Goal: Task Accomplishment & Management: Manage account settings

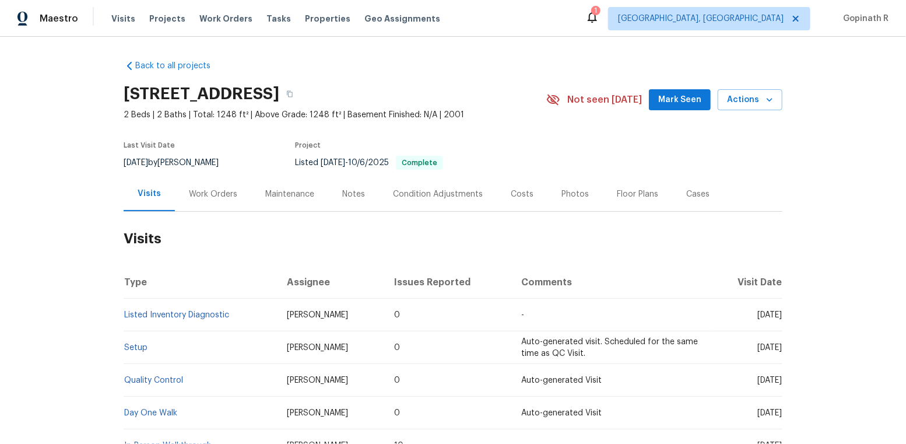
click at [214, 195] on div "Work Orders" at bounding box center [213, 194] width 48 height 12
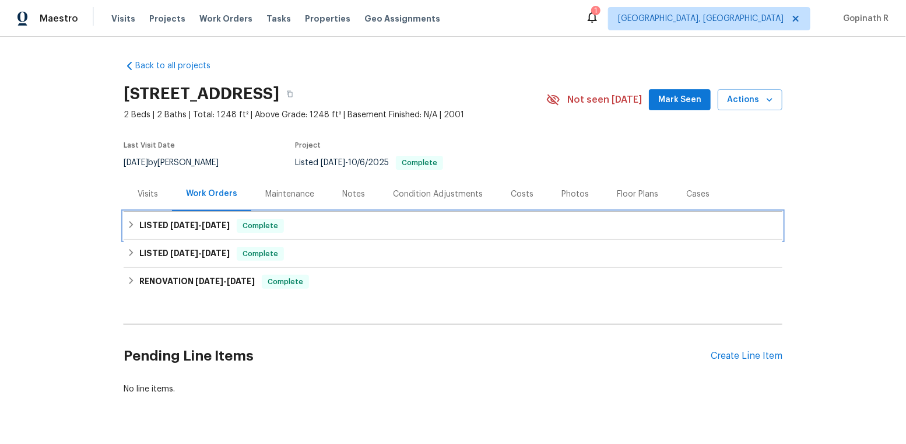
click at [315, 223] on div "LISTED 9/29/25 - 10/6/25 Complete" at bounding box center [453, 226] width 652 height 14
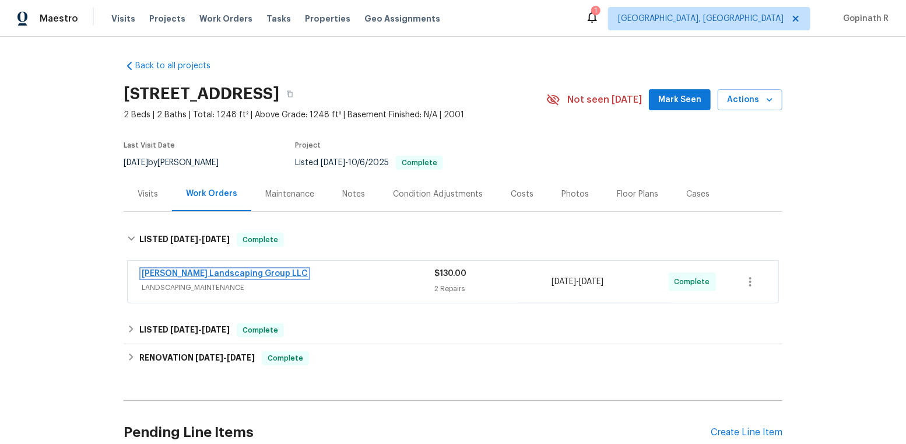
click at [263, 274] on link "Sandoval Landscaping Group LLC" at bounding box center [225, 273] width 166 height 8
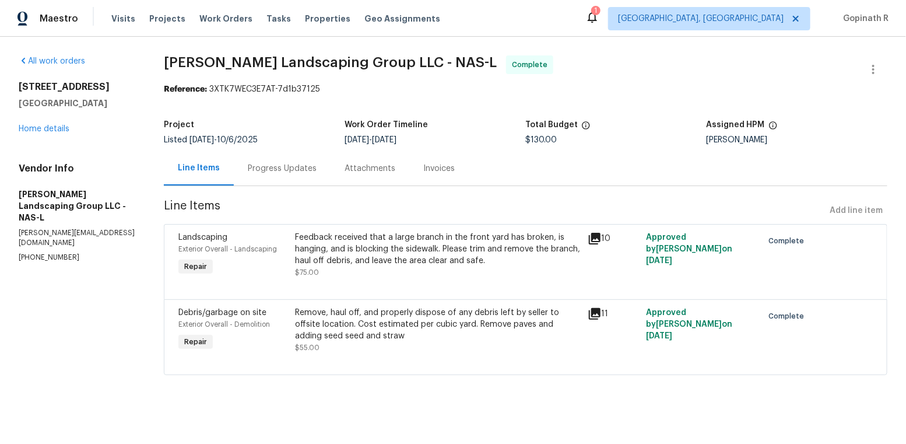
click at [278, 169] on div "Progress Updates" at bounding box center [282, 169] width 69 height 12
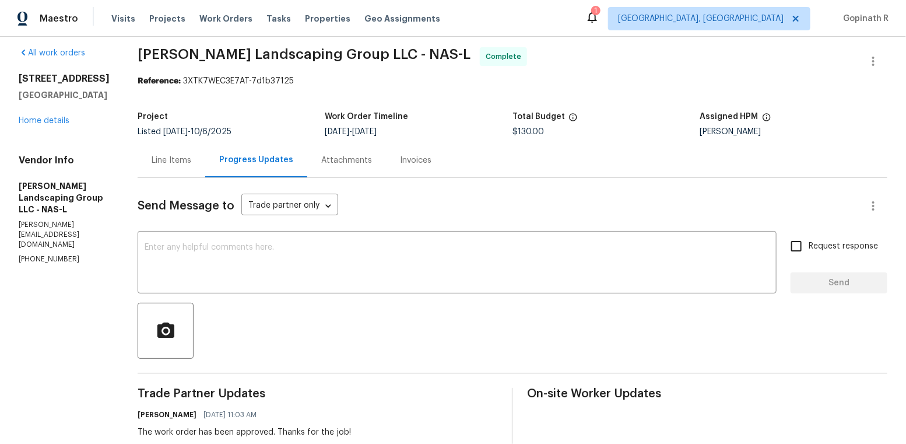
scroll to position [6, 0]
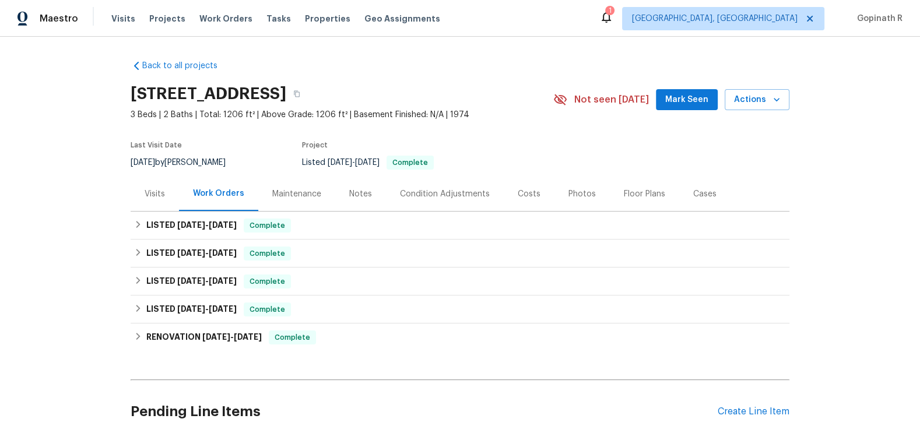
click at [156, 196] on div "Visits" at bounding box center [155, 194] width 20 height 12
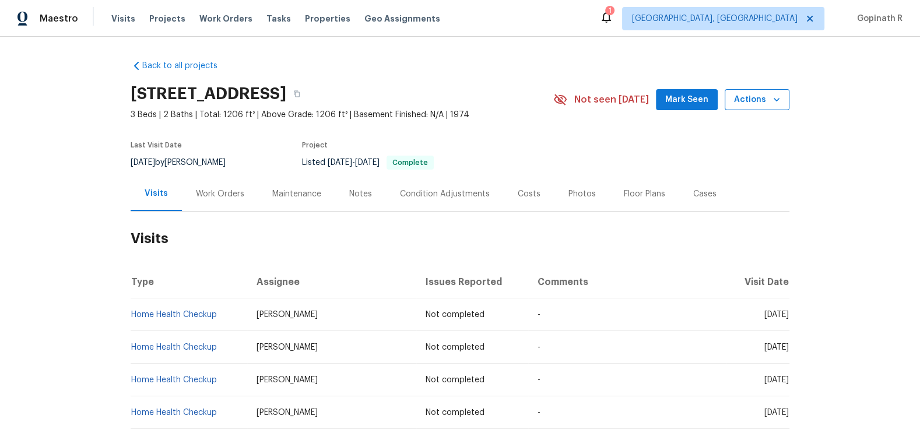
click at [737, 103] on span "Actions" at bounding box center [757, 100] width 46 height 15
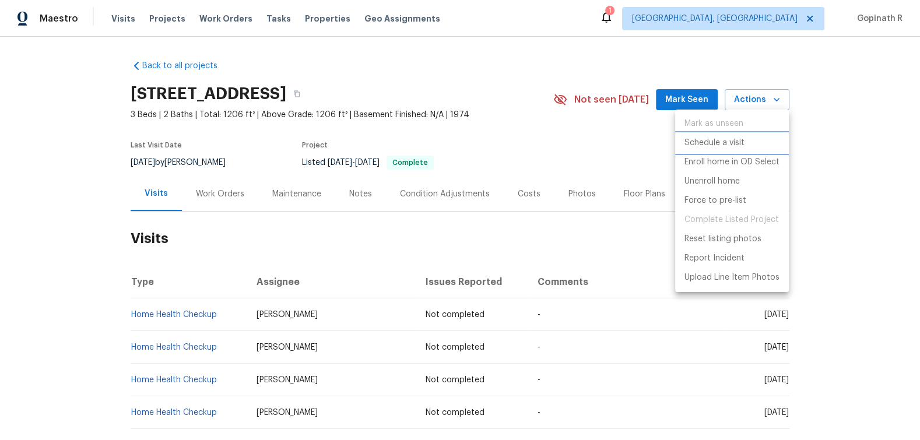
click at [721, 145] on p "Schedule a visit" at bounding box center [715, 143] width 60 height 12
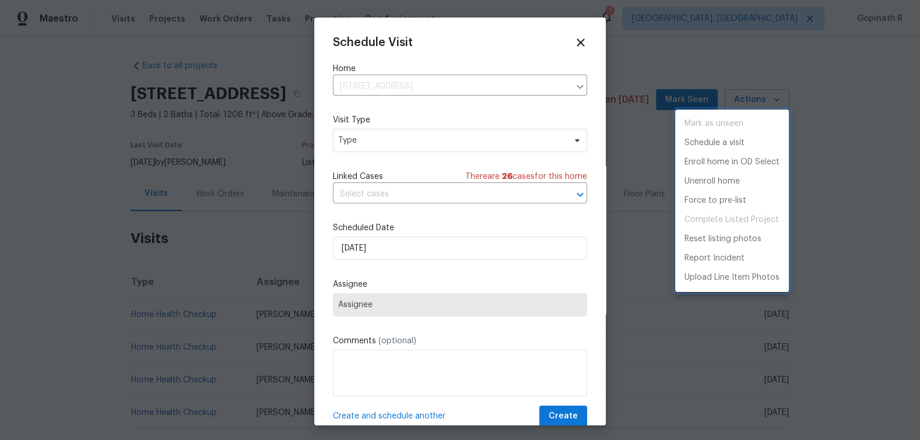
click at [374, 135] on div at bounding box center [460, 220] width 920 height 440
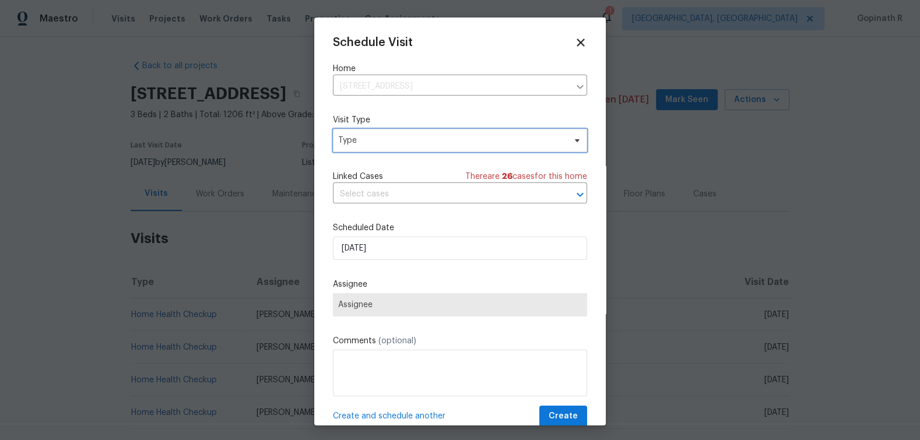
click at [401, 145] on span "Type" at bounding box center [451, 141] width 227 height 12
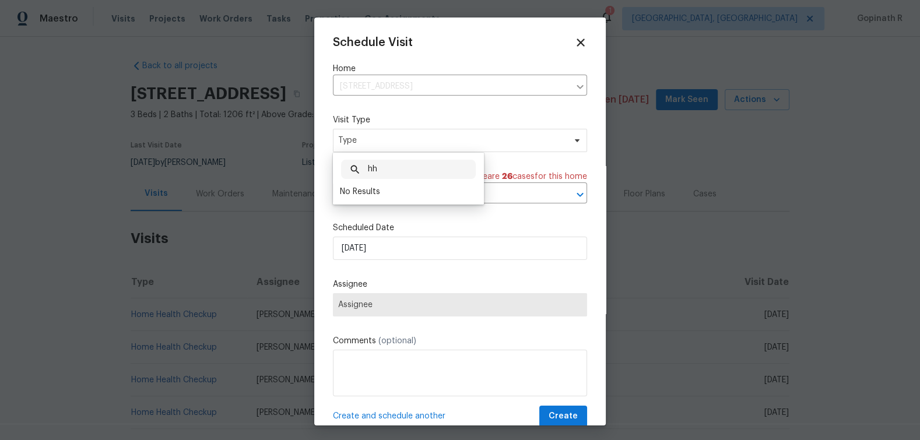
type input "h"
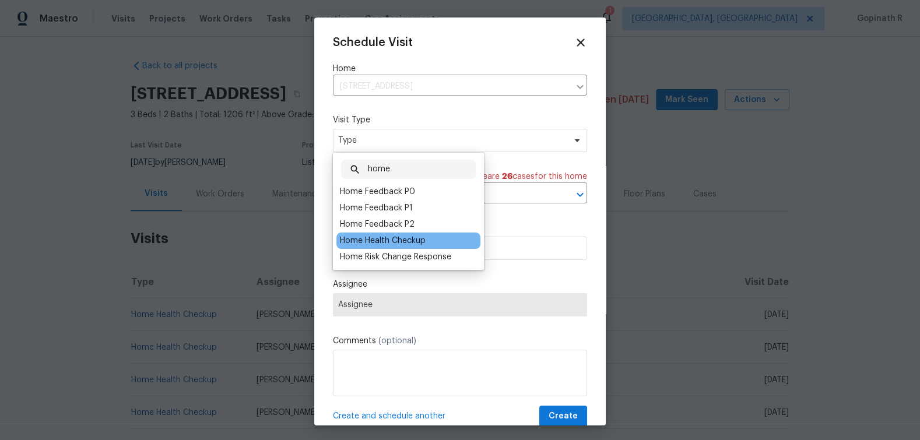
type input "home"
click at [412, 240] on div "Home Health Checkup" at bounding box center [383, 241] width 86 height 12
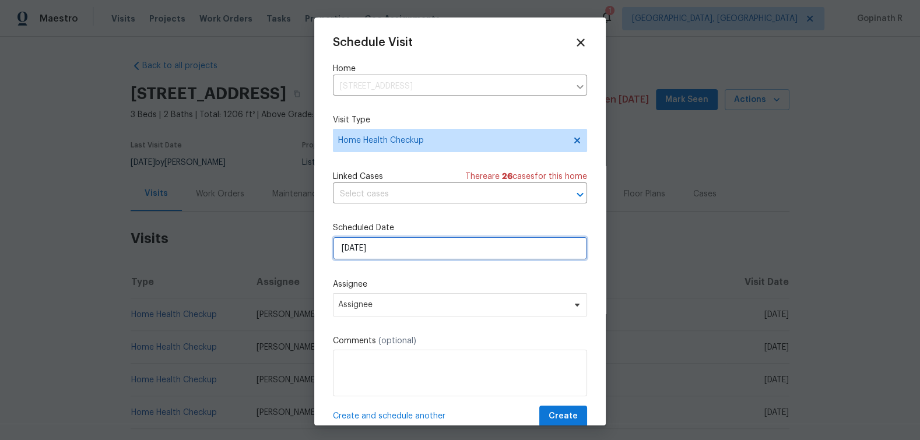
click at [359, 251] on input "[DATE]" at bounding box center [460, 248] width 254 height 23
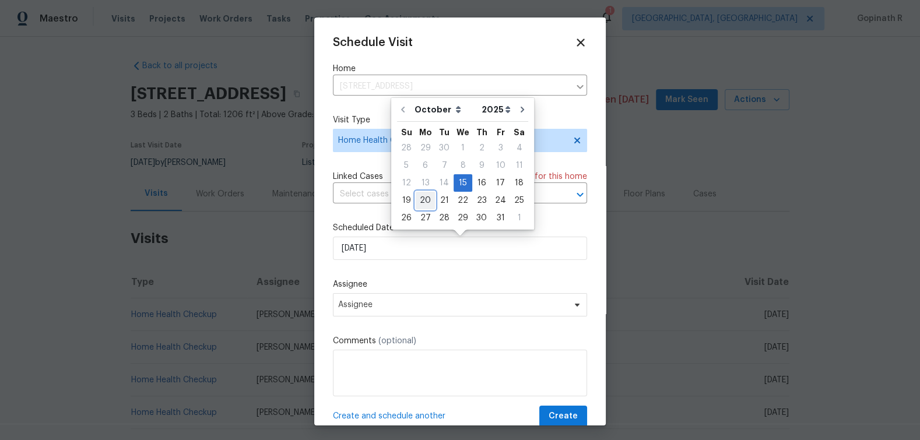
click at [428, 196] on div "20" at bounding box center [425, 200] width 19 height 16
type input "[DATE]"
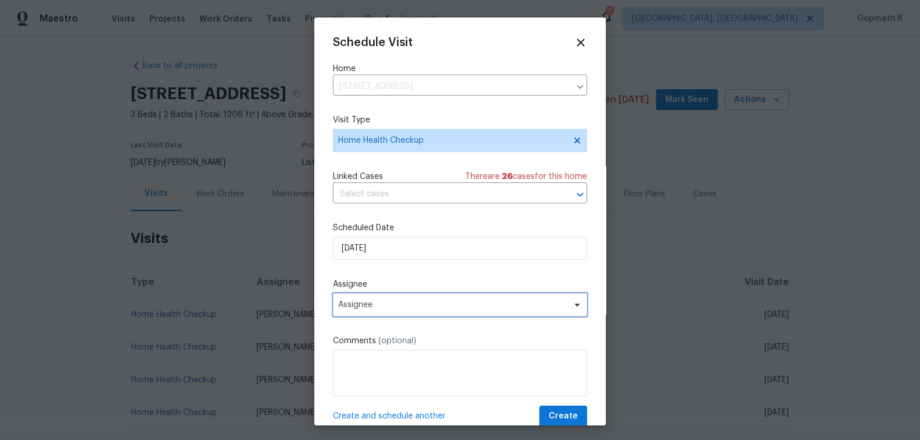
click at [393, 300] on span "Assignee" at bounding box center [460, 304] width 254 height 23
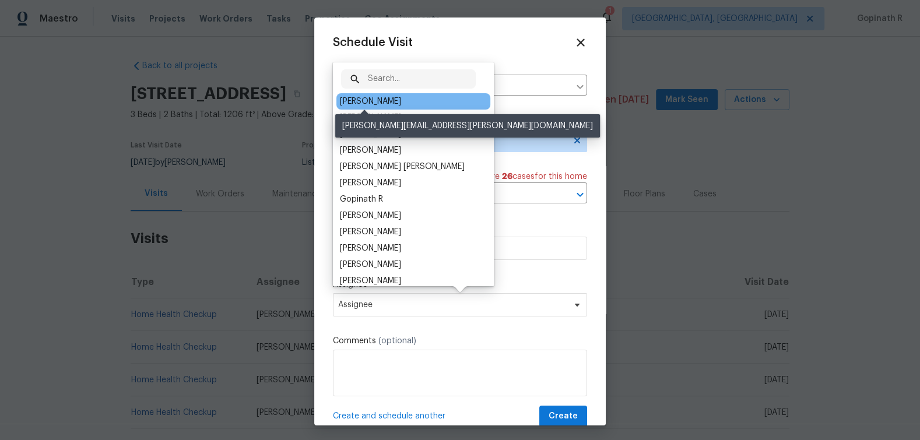
click at [369, 104] on div "[PERSON_NAME]" at bounding box center [370, 102] width 61 height 12
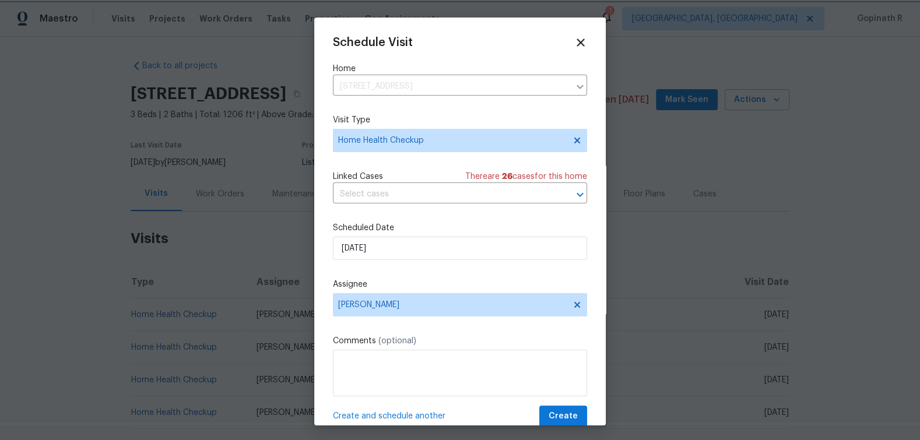
scroll to position [22, 0]
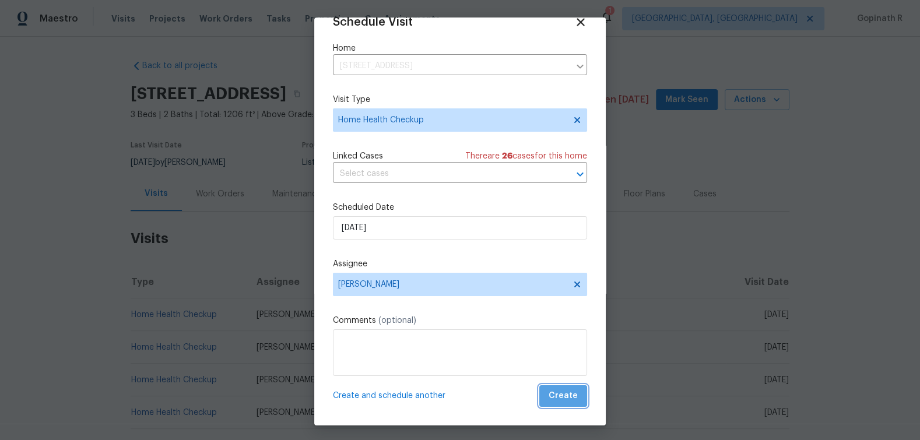
click at [569, 394] on span "Create" at bounding box center [563, 396] width 29 height 15
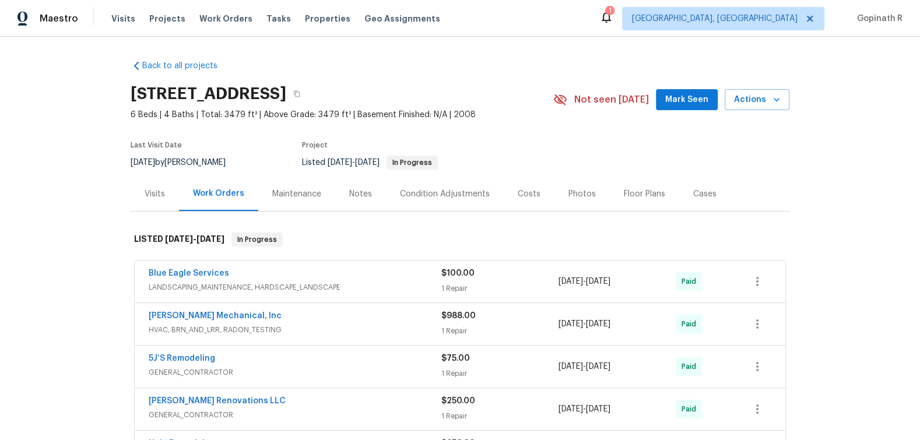
click at [141, 192] on div "Visits" at bounding box center [155, 194] width 48 height 34
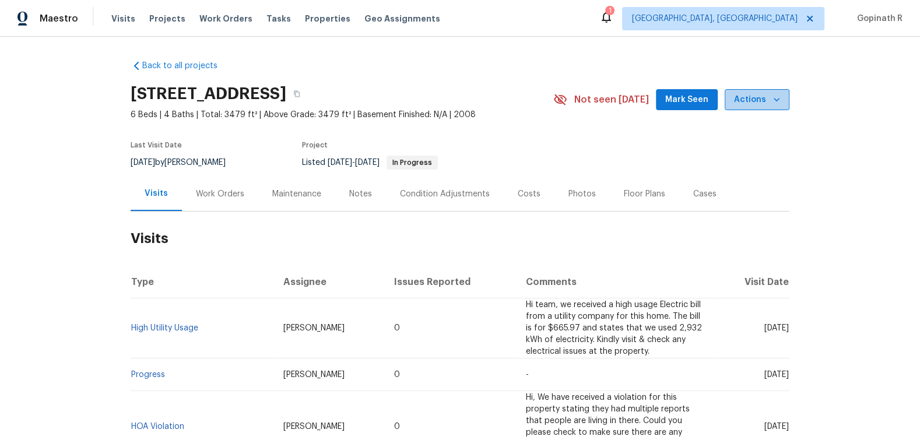
click at [762, 93] on span "Actions" at bounding box center [757, 100] width 46 height 15
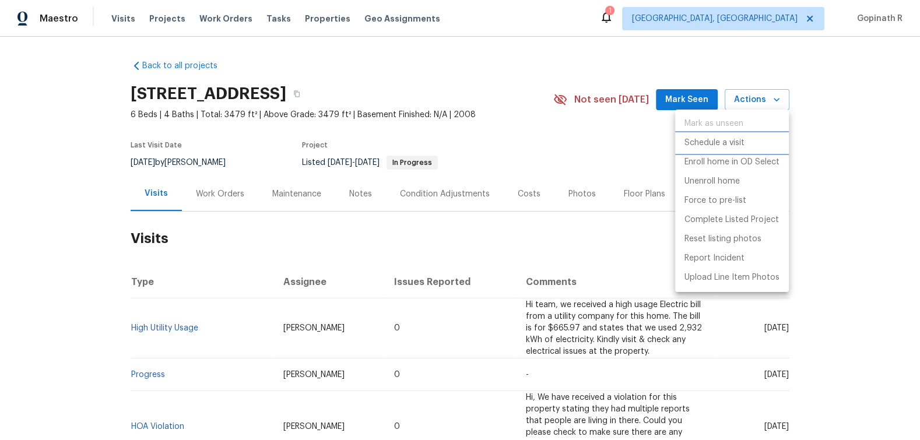
click at [713, 146] on p "Schedule a visit" at bounding box center [715, 143] width 60 height 12
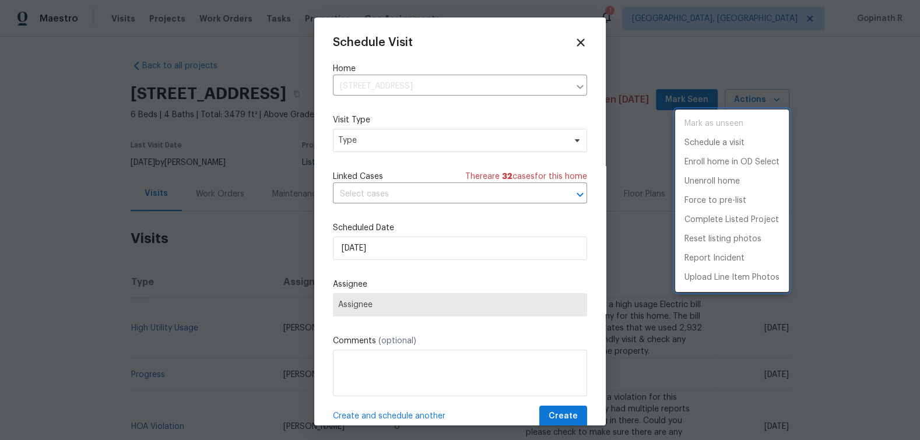
click at [397, 141] on div at bounding box center [460, 220] width 920 height 440
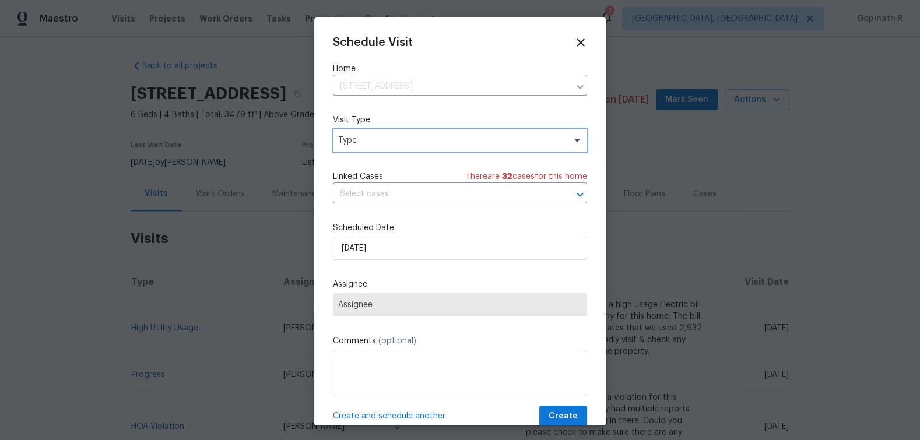
click at [397, 141] on span "Type" at bounding box center [451, 141] width 227 height 12
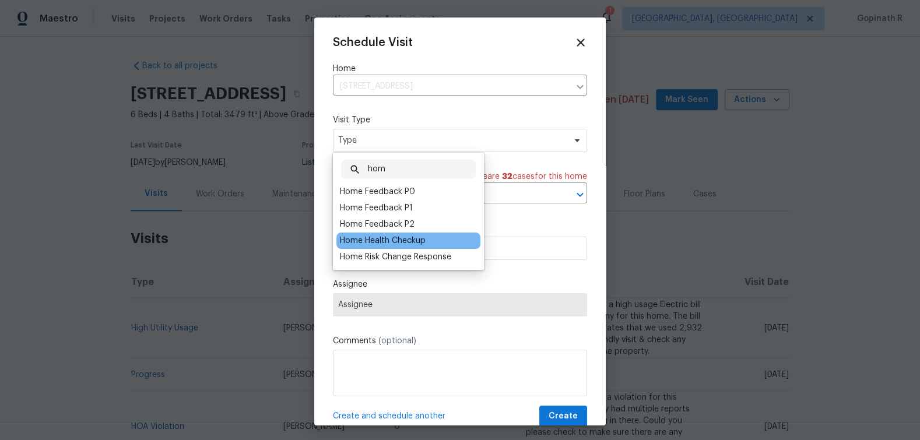
type input "hom"
click at [416, 240] on div "Home Health Checkup" at bounding box center [383, 241] width 86 height 12
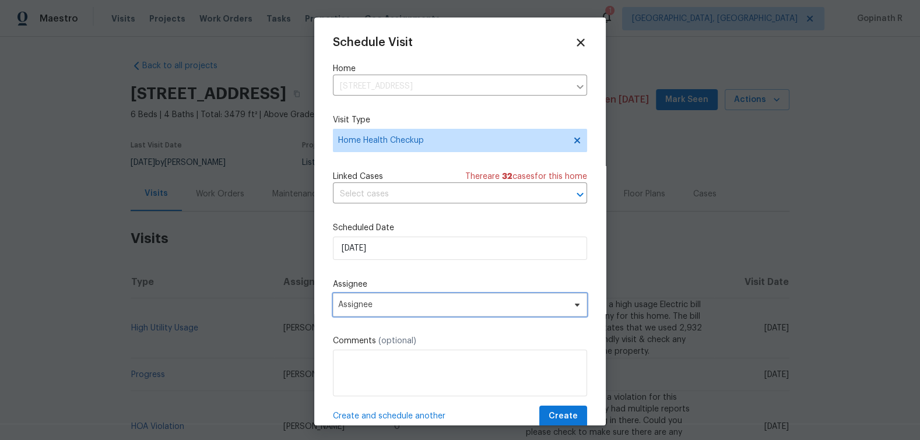
click at [432, 308] on span "Assignee" at bounding box center [452, 304] width 229 height 9
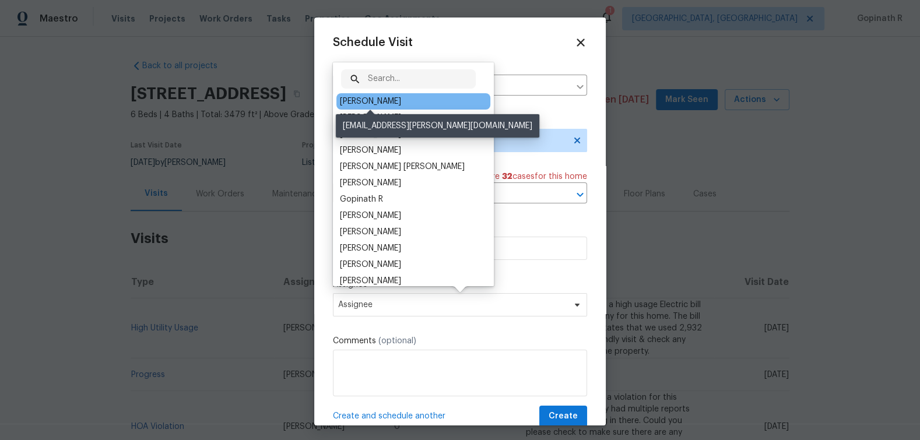
click at [385, 101] on div "[PERSON_NAME]" at bounding box center [370, 102] width 61 height 12
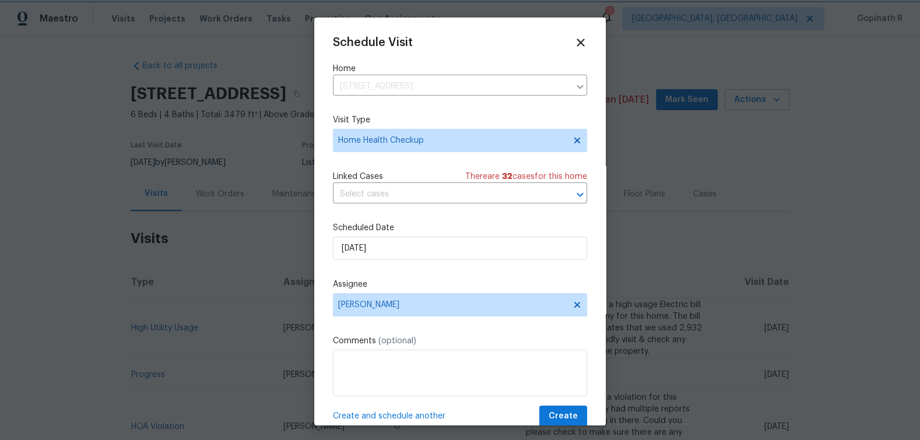
scroll to position [22, 0]
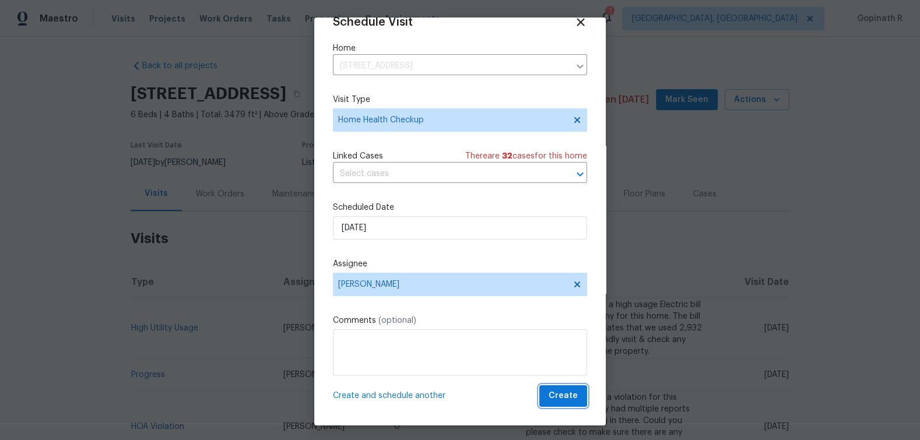
click at [569, 395] on span "Create" at bounding box center [563, 396] width 29 height 15
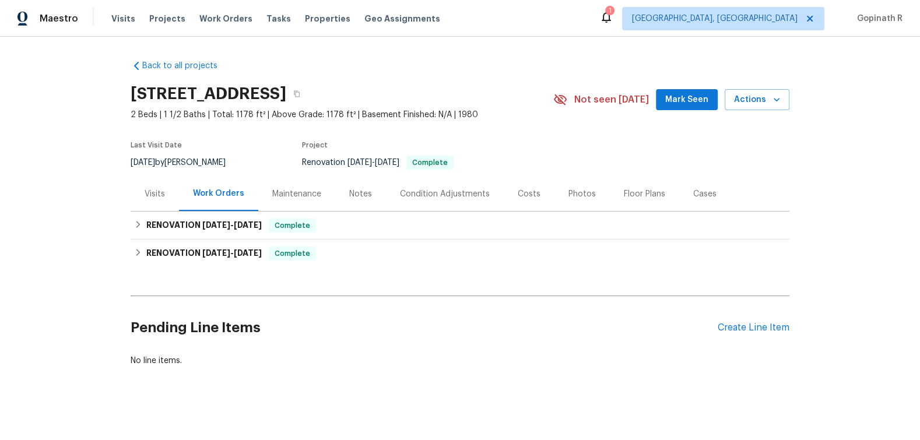
click at [161, 204] on div "Visits" at bounding box center [155, 194] width 48 height 34
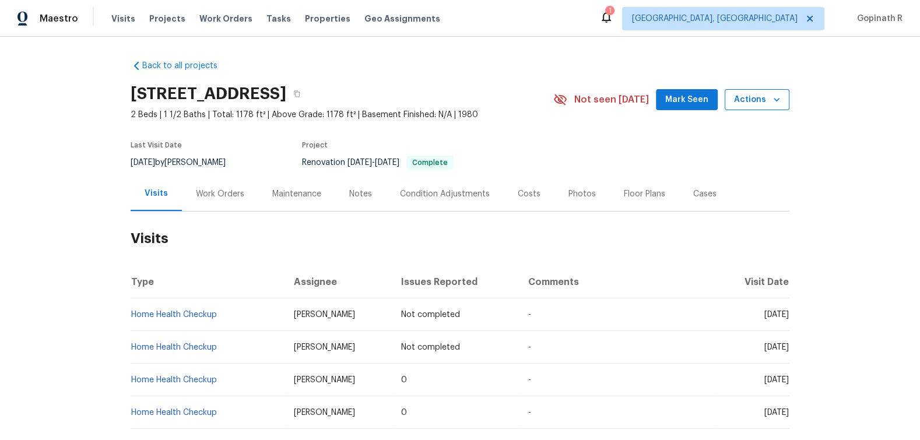
click at [776, 103] on icon "button" at bounding box center [777, 100] width 12 height 12
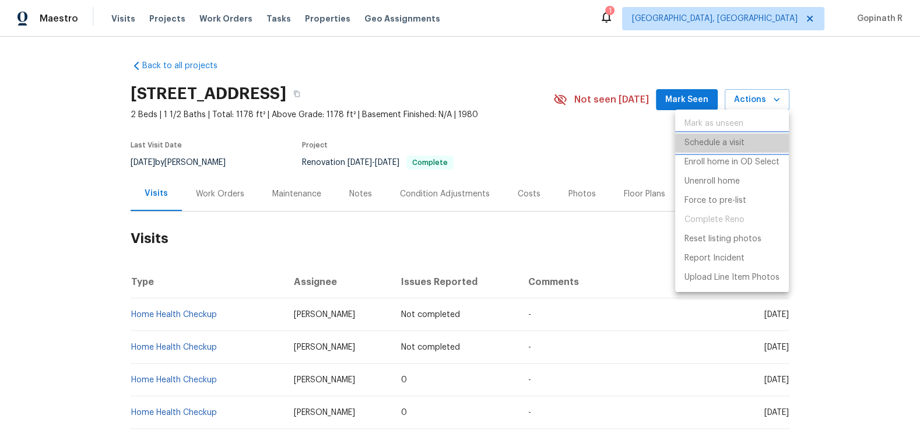
click at [706, 149] on p "Schedule a visit" at bounding box center [715, 143] width 60 height 12
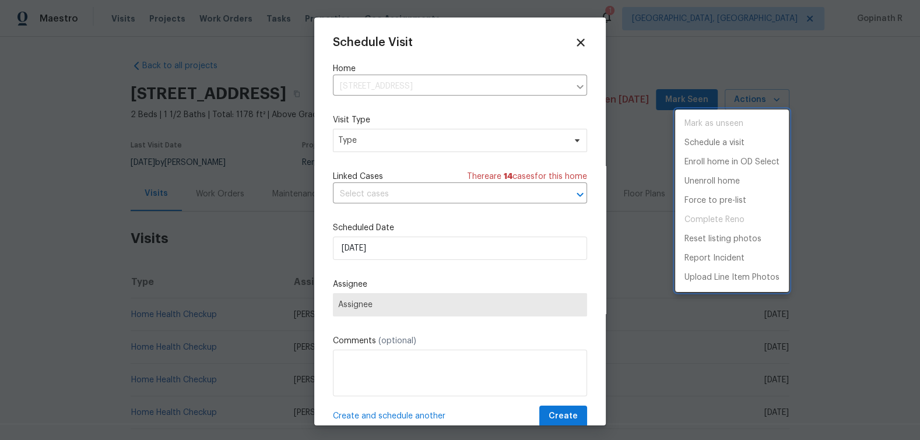
click at [387, 140] on div at bounding box center [460, 220] width 920 height 440
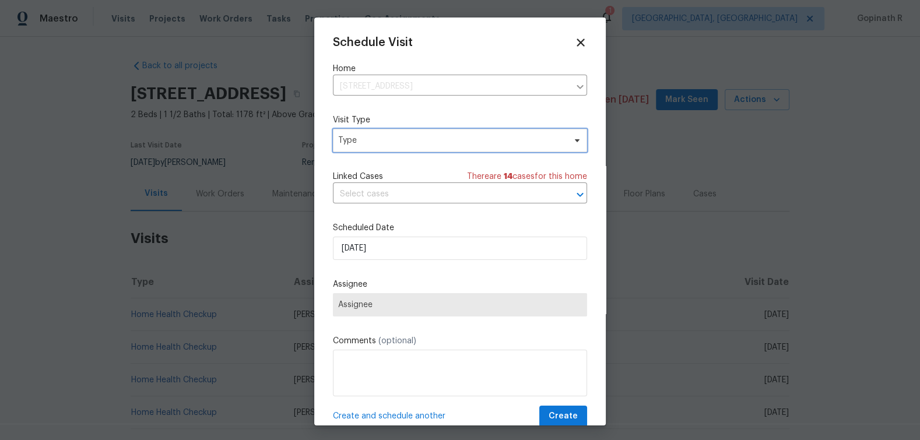
click at [387, 140] on span "Type" at bounding box center [451, 141] width 227 height 12
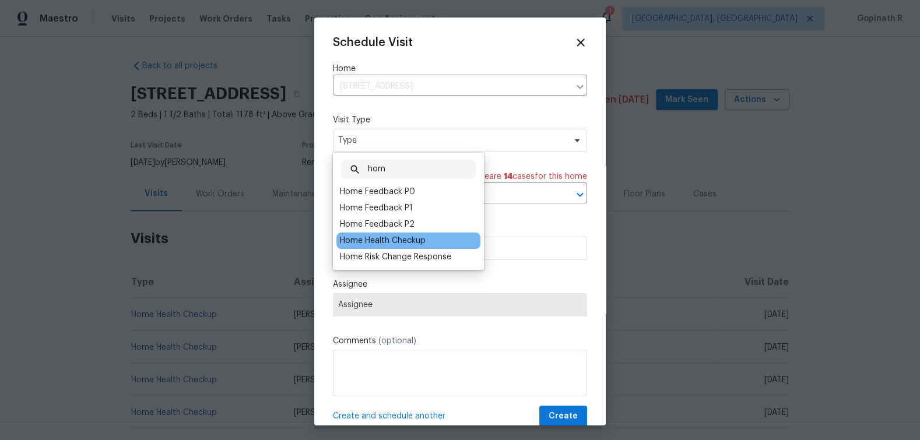
type input "hom"
click at [364, 240] on div "Home Health Checkup" at bounding box center [383, 241] width 86 height 12
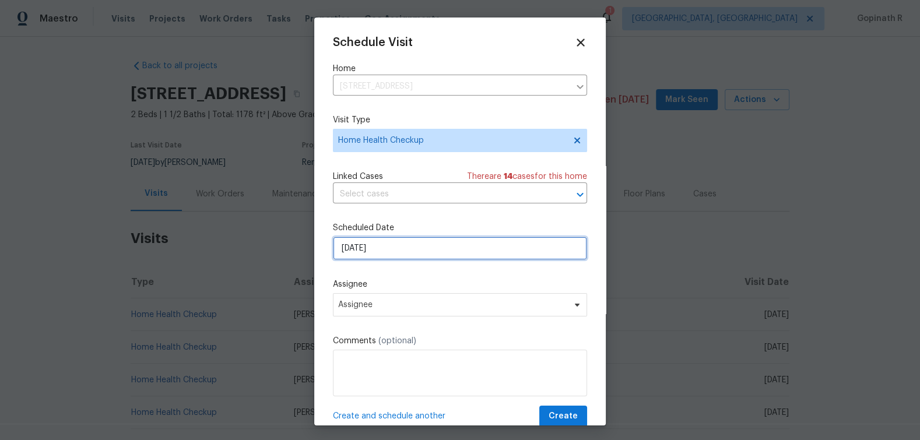
click at [368, 246] on input "[DATE]" at bounding box center [460, 248] width 254 height 23
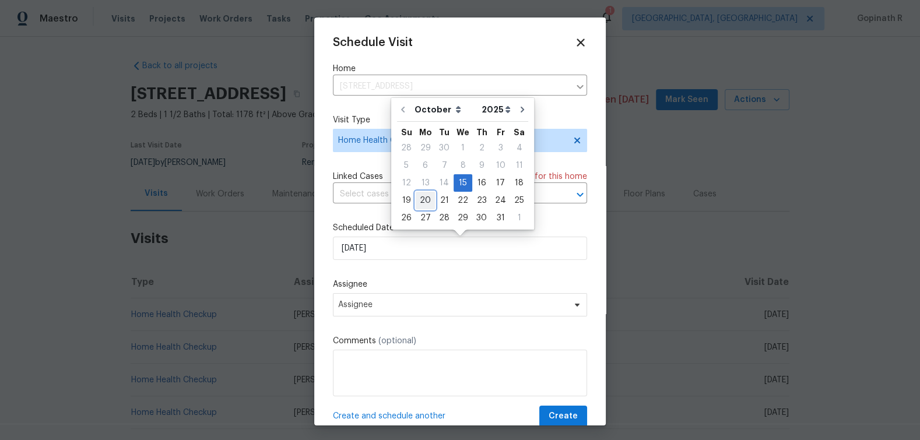
click at [421, 203] on div "20" at bounding box center [425, 200] width 19 height 16
type input "[DATE]"
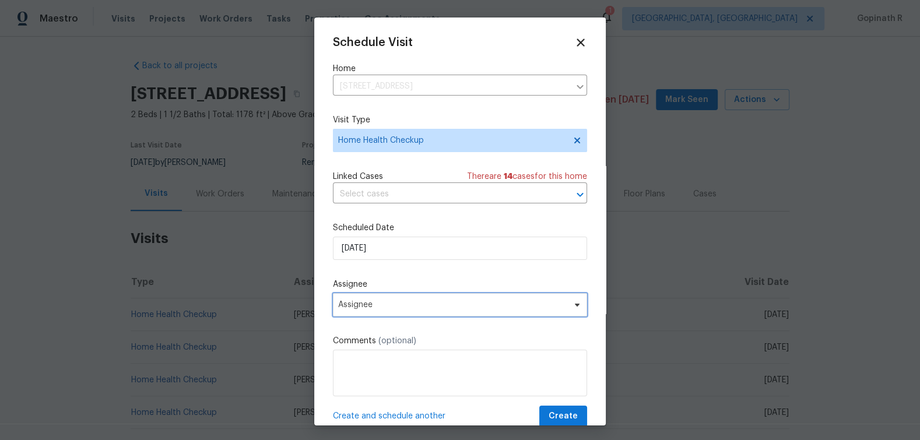
click at [465, 304] on span "Assignee" at bounding box center [452, 304] width 229 height 9
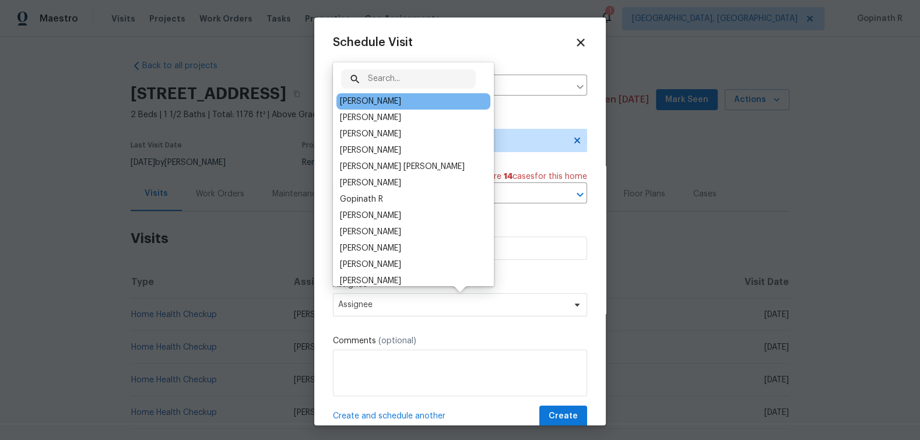
click at [394, 97] on div "[PERSON_NAME]" at bounding box center [414, 101] width 154 height 16
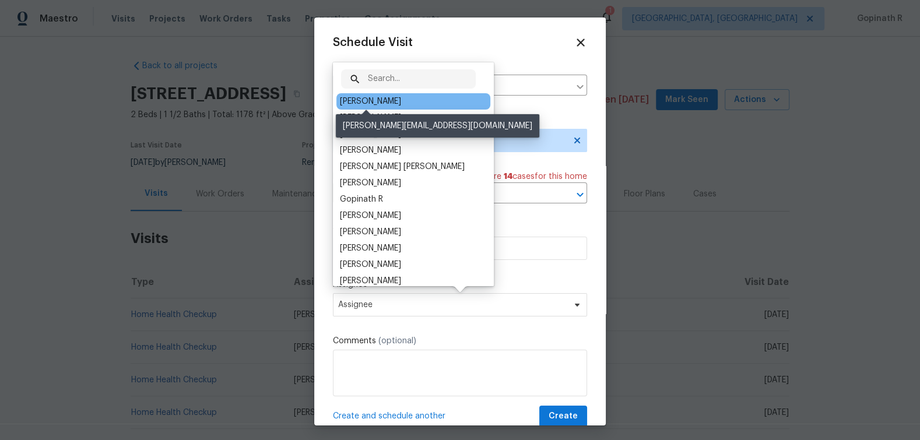
click at [372, 103] on div "[PERSON_NAME]" at bounding box center [370, 102] width 61 height 12
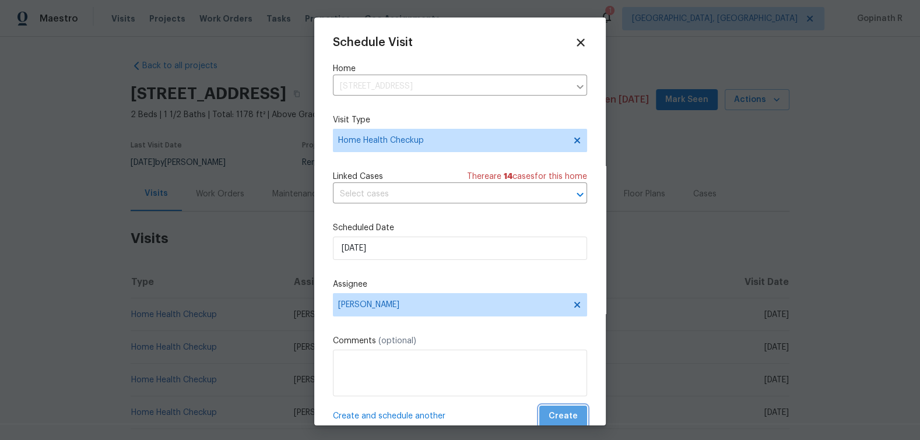
click at [573, 418] on span "Create" at bounding box center [563, 416] width 29 height 15
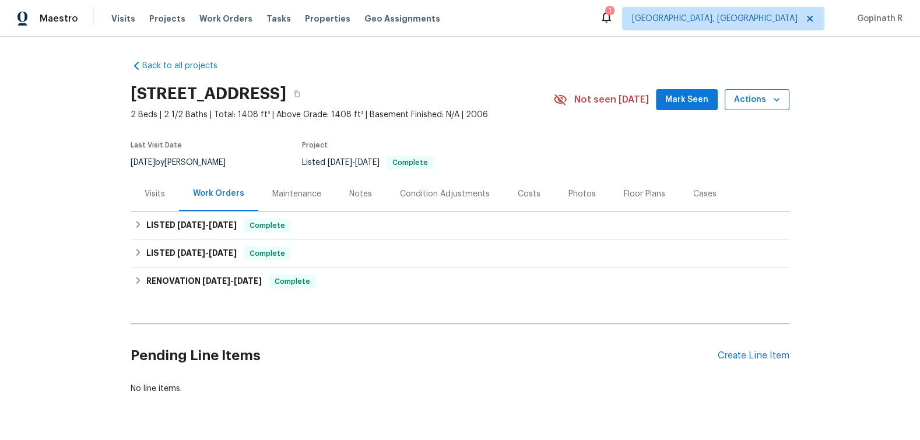
click at [766, 107] on button "Actions" at bounding box center [757, 100] width 65 height 22
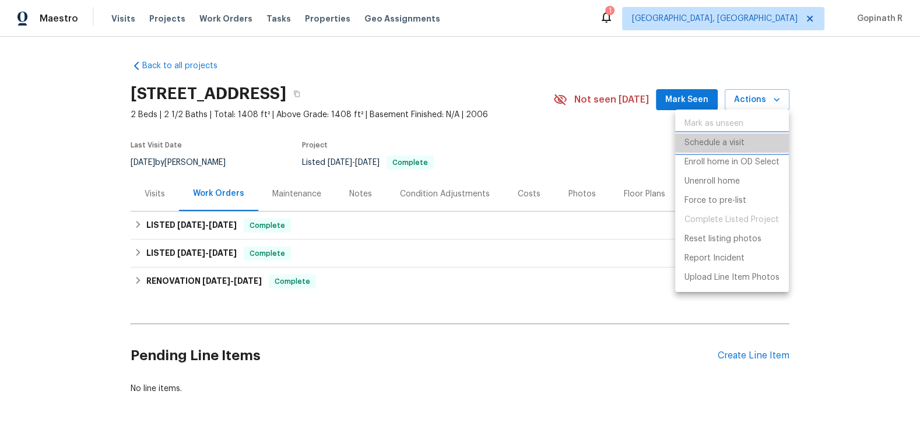
click at [723, 148] on p "Schedule a visit" at bounding box center [715, 143] width 60 height 12
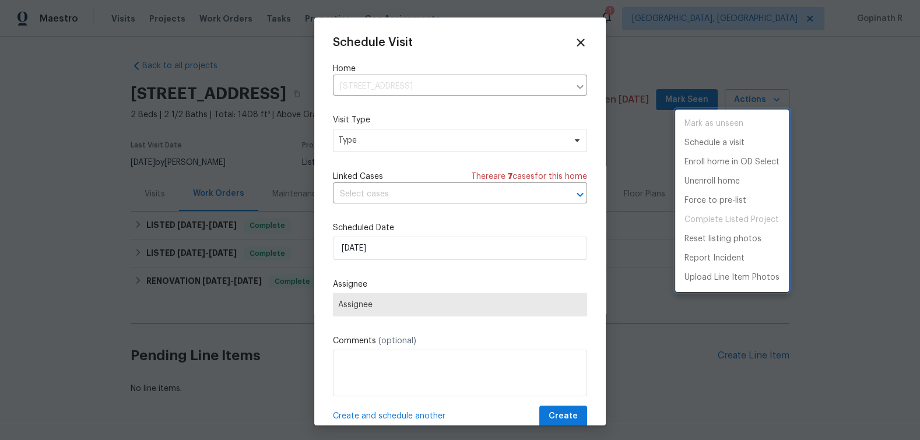
click at [382, 142] on div at bounding box center [460, 220] width 920 height 440
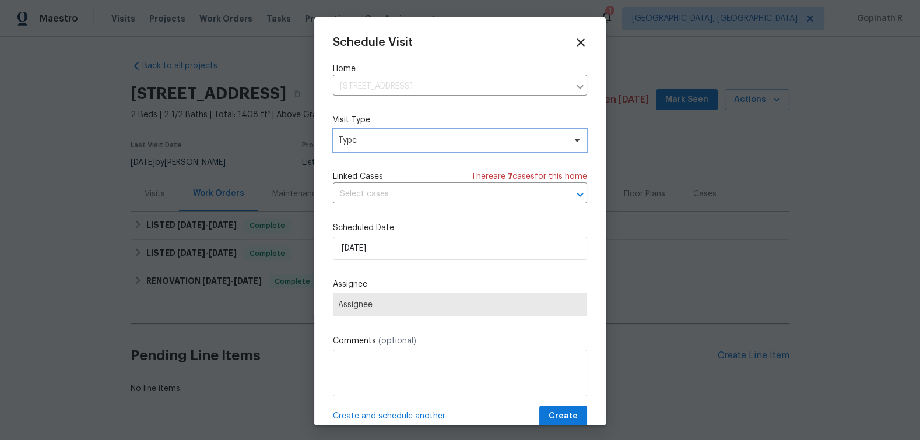
click at [382, 142] on span "Type" at bounding box center [451, 141] width 227 height 12
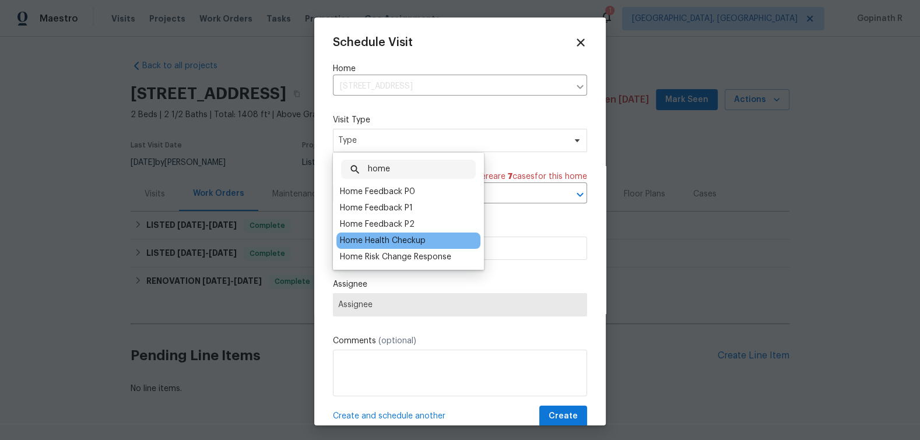
type input "home"
click at [408, 241] on div "Home Health Checkup" at bounding box center [383, 241] width 86 height 12
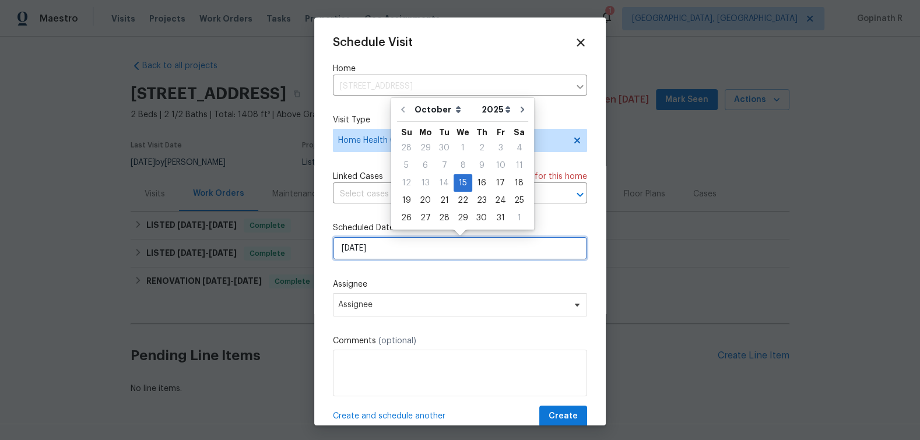
click at [369, 246] on input "[DATE]" at bounding box center [460, 248] width 254 height 23
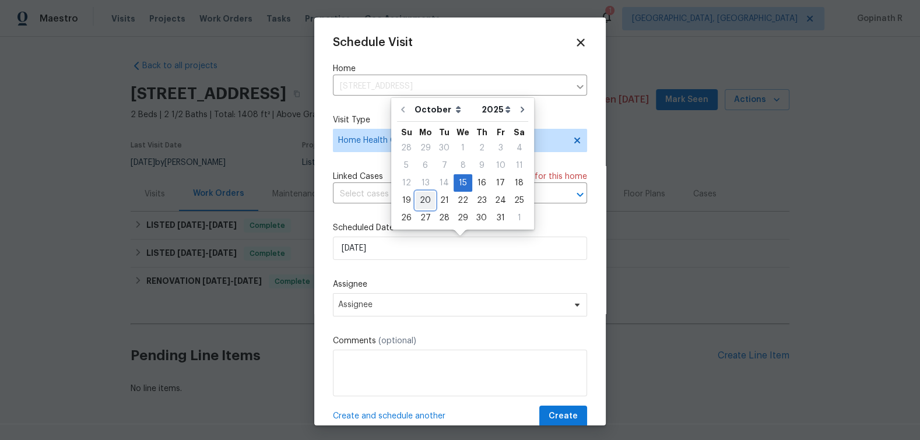
click at [426, 196] on div "20" at bounding box center [425, 200] width 19 height 16
type input "[DATE]"
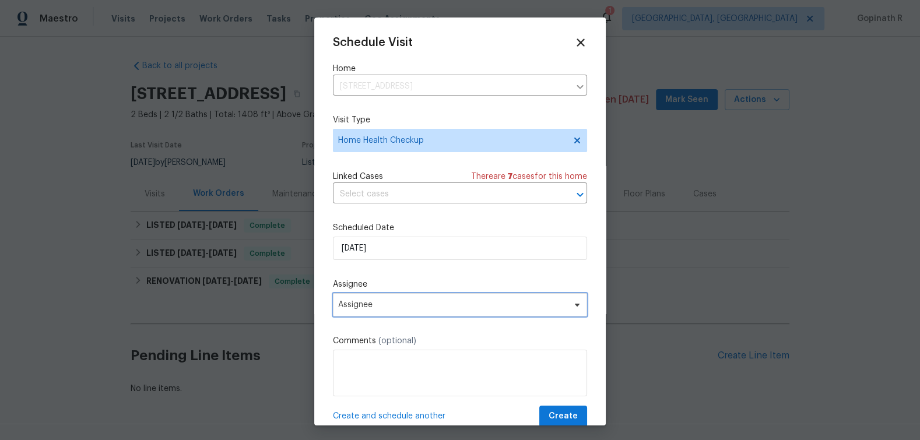
click at [381, 301] on span "Assignee" at bounding box center [460, 304] width 254 height 23
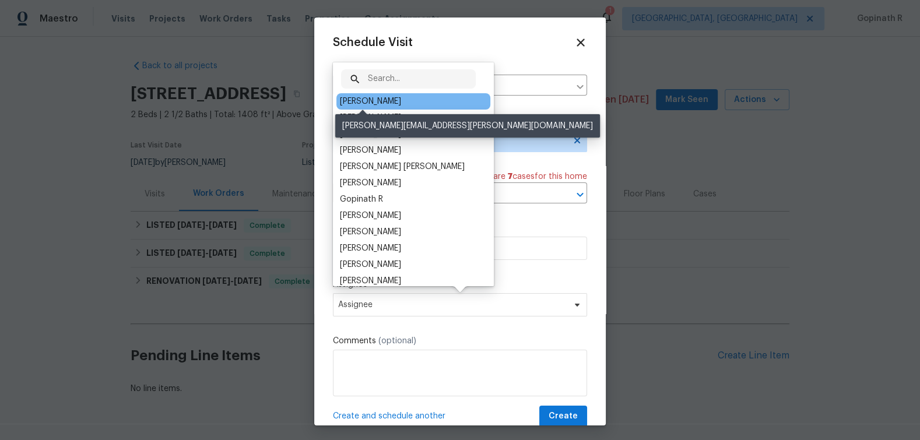
click at [373, 101] on div "[PERSON_NAME]" at bounding box center [370, 102] width 61 height 12
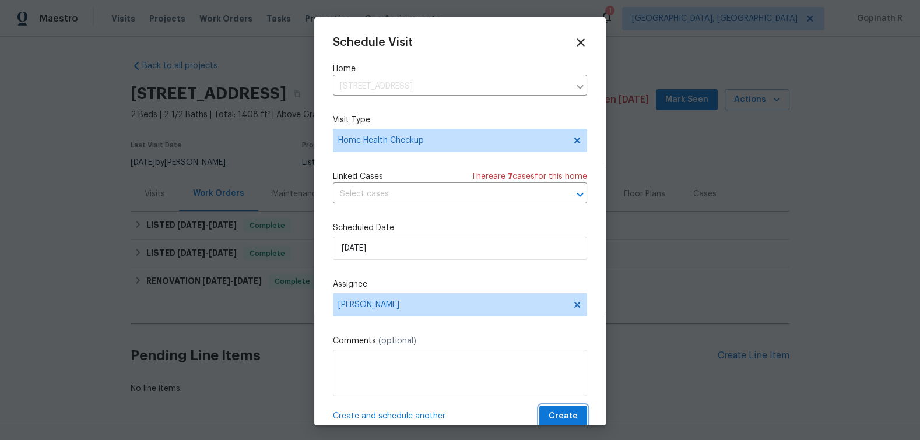
click at [570, 419] on span "Create" at bounding box center [563, 416] width 29 height 15
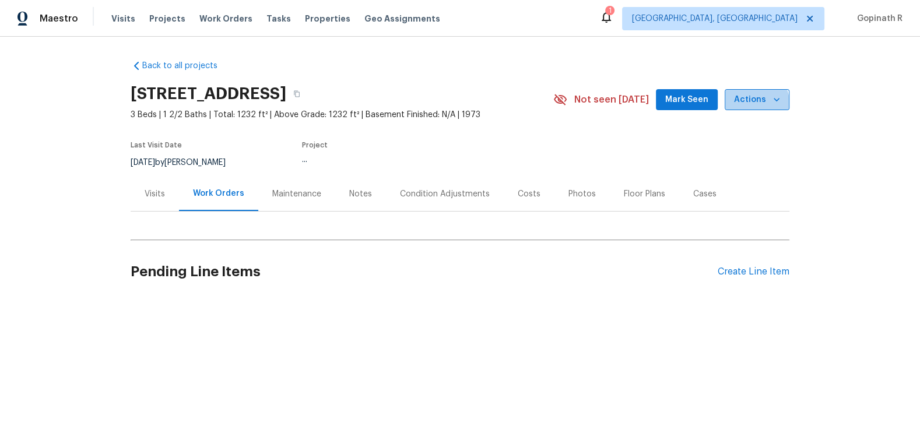
click at [734, 108] on button "Actions" at bounding box center [757, 100] width 65 height 22
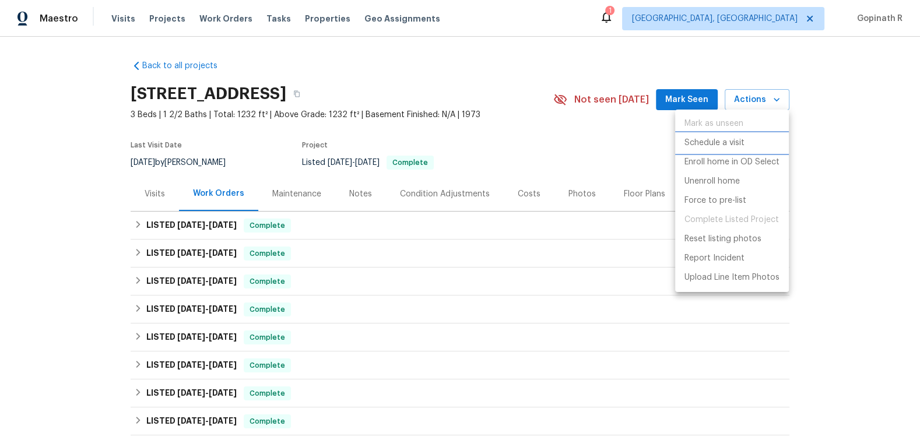
click at [716, 142] on p "Schedule a visit" at bounding box center [715, 143] width 60 height 12
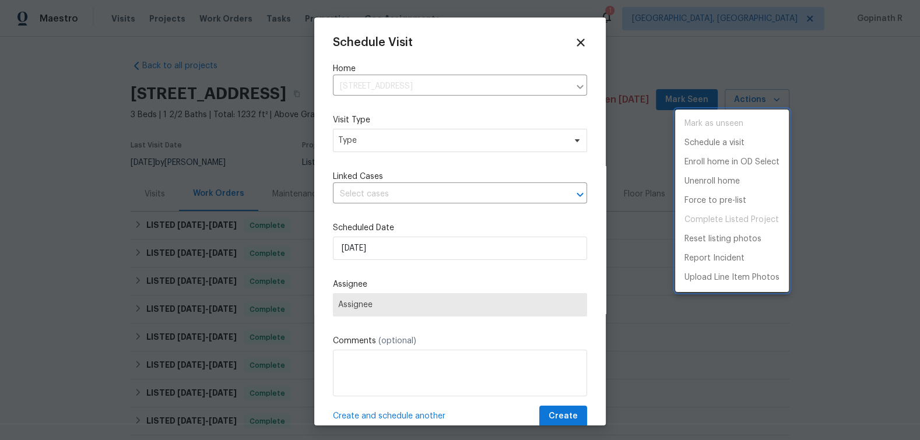
click at [369, 142] on div at bounding box center [460, 220] width 920 height 440
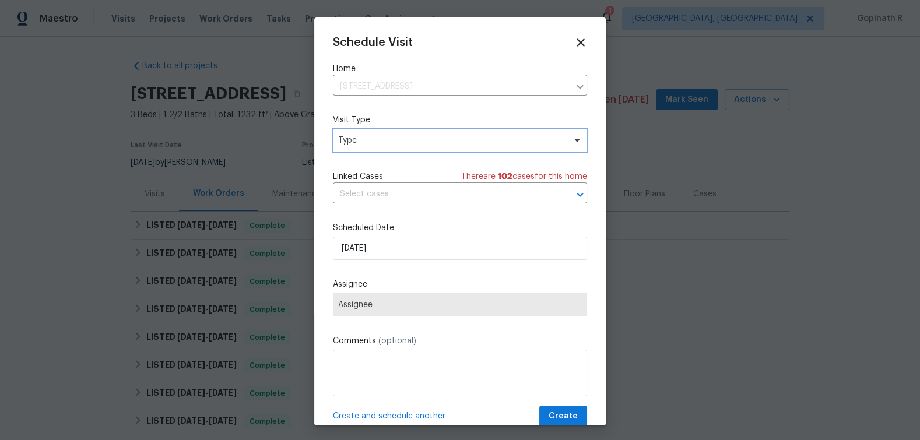
click at [369, 142] on span "Type" at bounding box center [451, 141] width 227 height 12
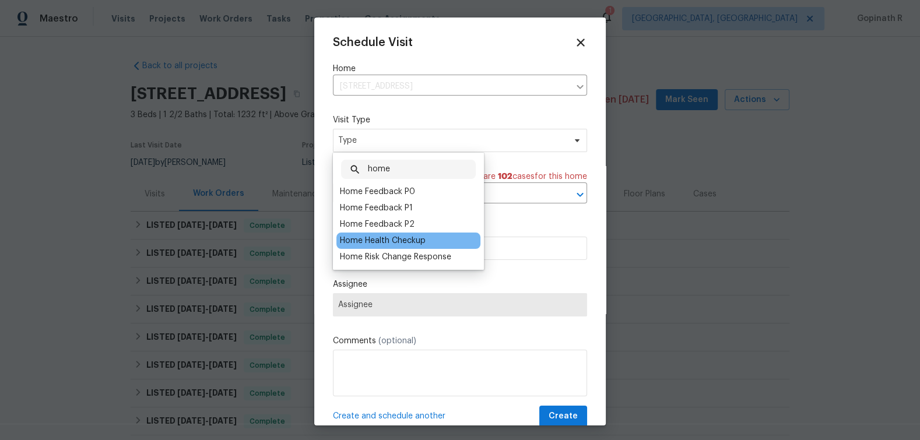
type input "home"
click at [414, 244] on div "Home Health Checkup" at bounding box center [383, 241] width 86 height 12
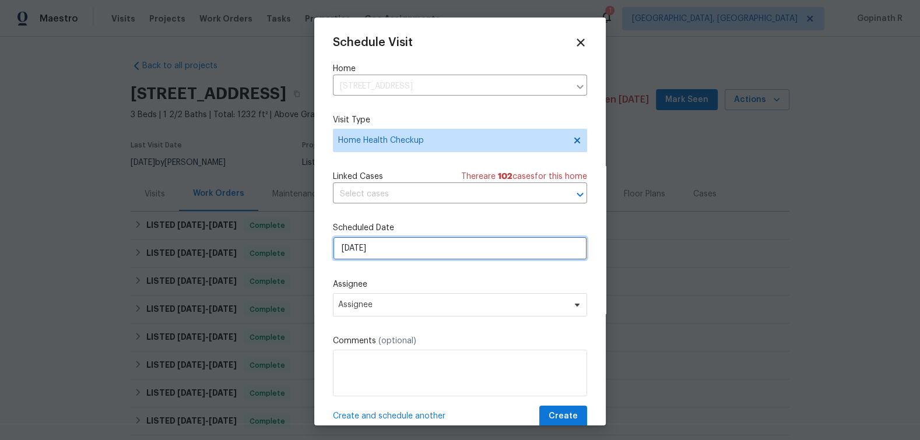
click at [353, 249] on input "15/10/2025" at bounding box center [460, 248] width 254 height 23
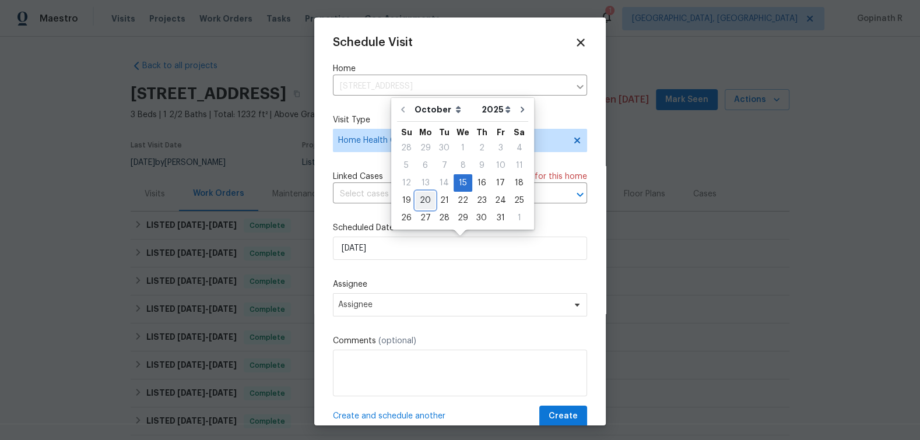
click at [425, 202] on div "20" at bounding box center [425, 200] width 19 height 16
type input "[DATE]"
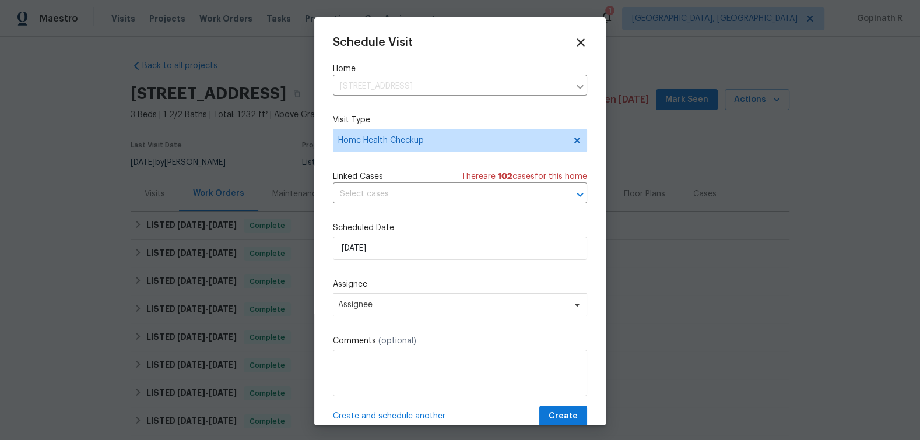
click at [374, 293] on div "Assignee Assignee" at bounding box center [460, 298] width 254 height 38
click at [412, 311] on span "Assignee" at bounding box center [460, 304] width 254 height 23
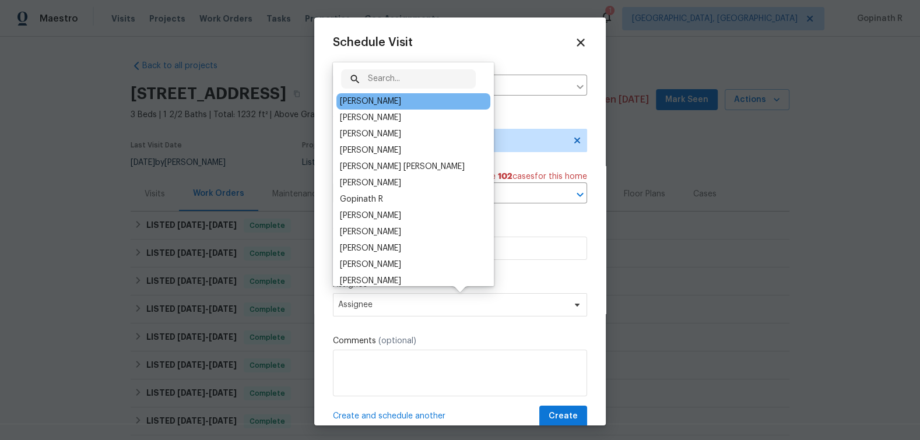
click at [385, 100] on div "[PERSON_NAME]" at bounding box center [370, 102] width 61 height 12
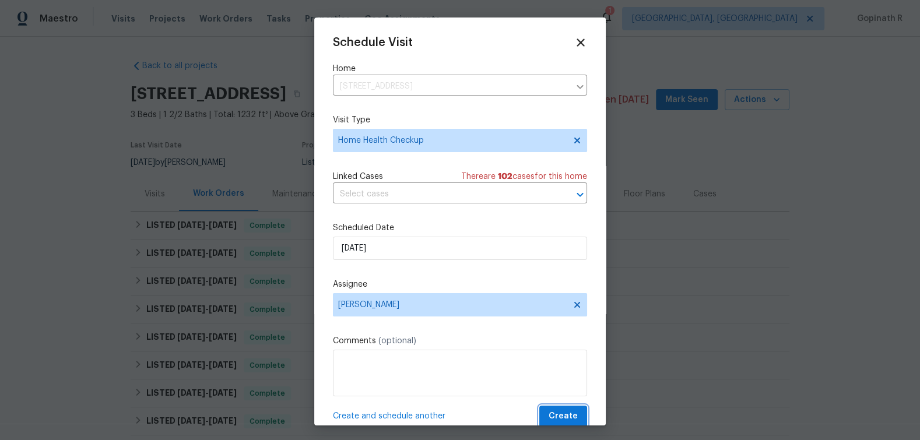
click at [569, 419] on span "Create" at bounding box center [563, 416] width 29 height 15
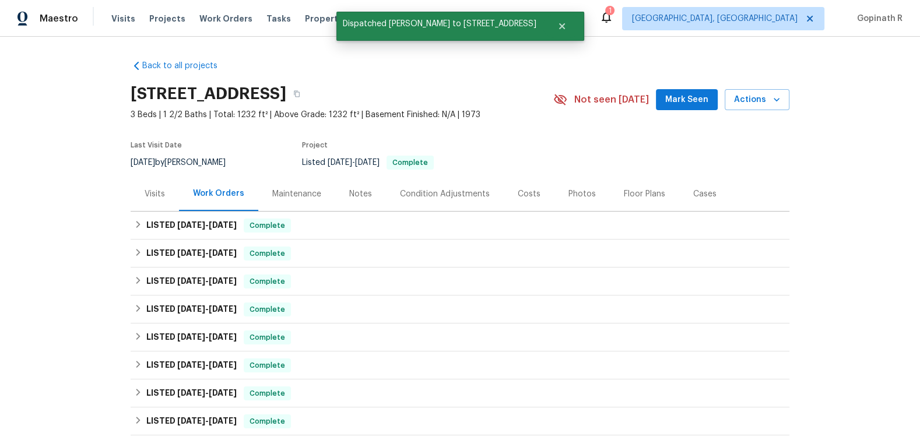
click at [155, 192] on div "Visits" at bounding box center [155, 194] width 20 height 12
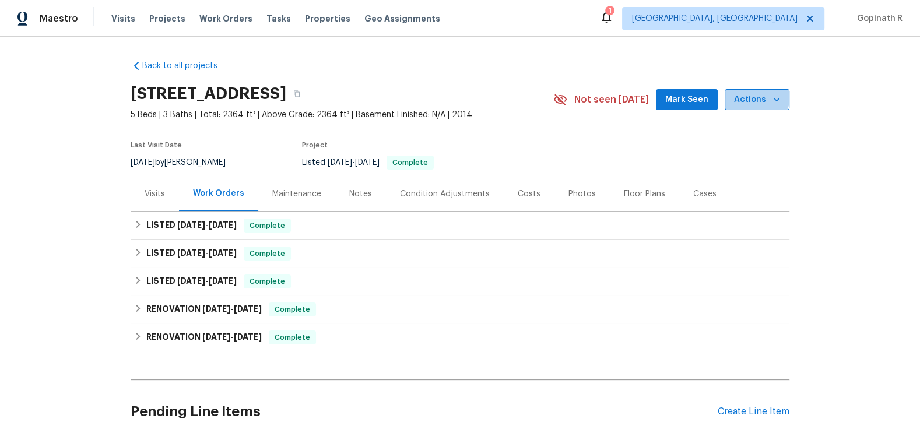
click at [755, 95] on span "Actions" at bounding box center [757, 100] width 46 height 15
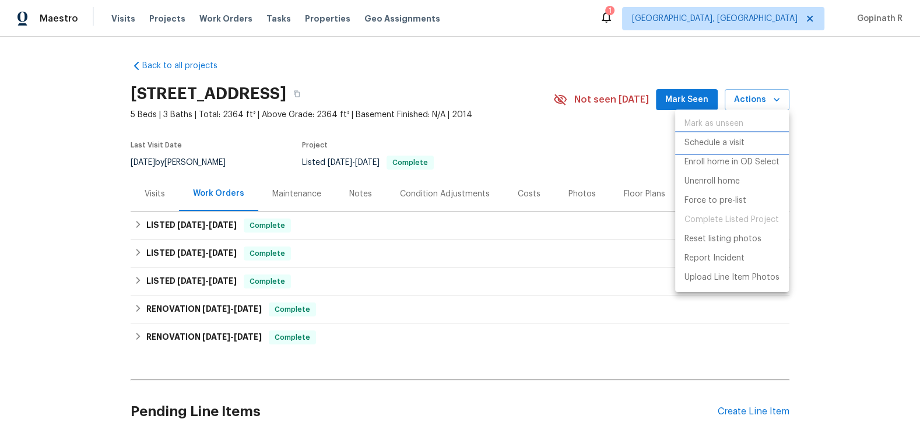
click at [698, 140] on p "Schedule a visit" at bounding box center [715, 143] width 60 height 12
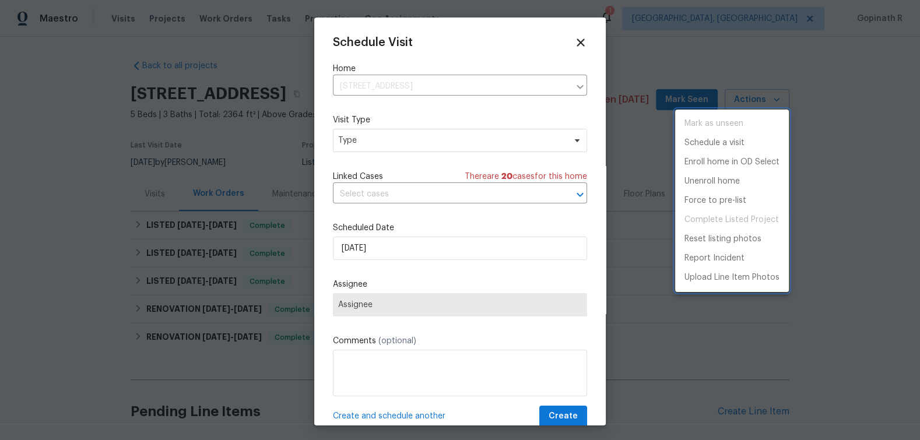
click at [578, 47] on div at bounding box center [460, 220] width 920 height 440
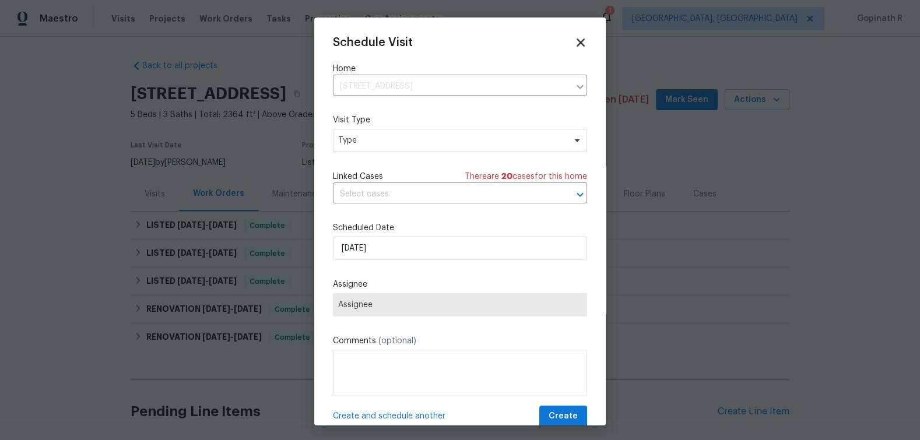
click at [581, 44] on icon at bounding box center [581, 42] width 8 height 8
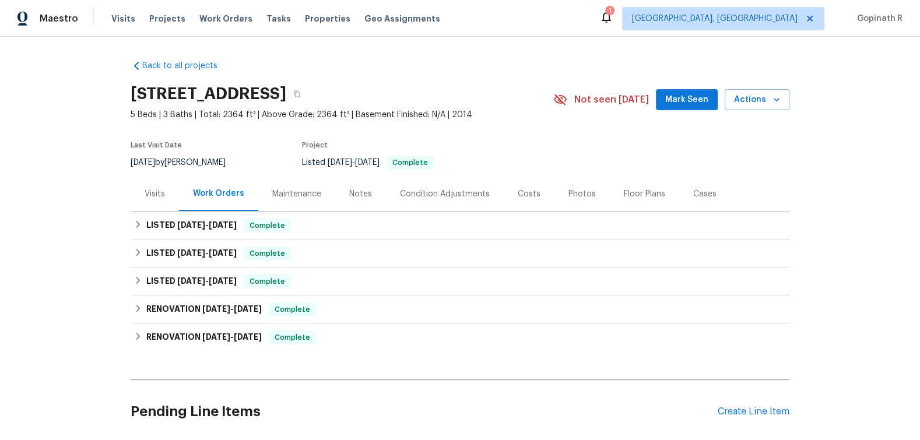
click at [156, 198] on div "Visits" at bounding box center [155, 194] width 20 height 12
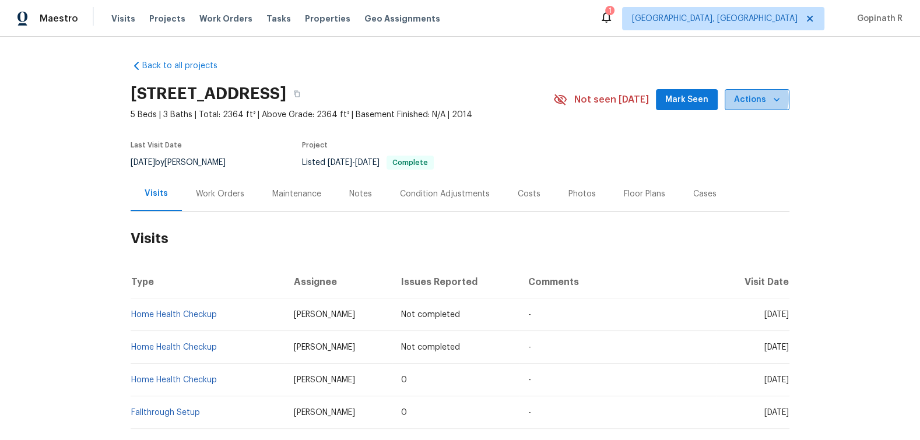
click at [755, 98] on span "Actions" at bounding box center [757, 100] width 46 height 15
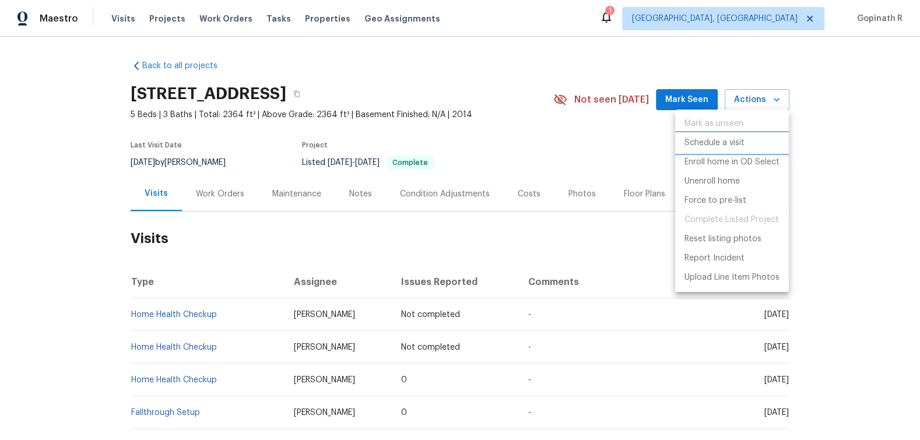
click at [701, 139] on p "Schedule a visit" at bounding box center [715, 143] width 60 height 12
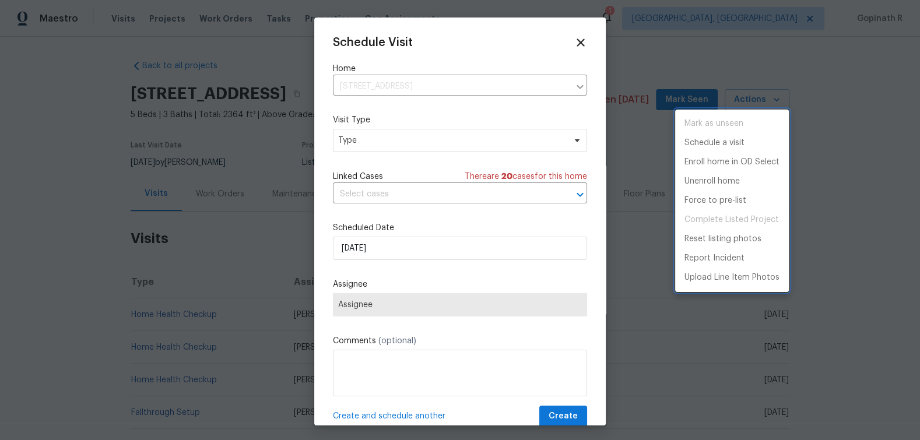
click at [369, 143] on div at bounding box center [460, 220] width 920 height 440
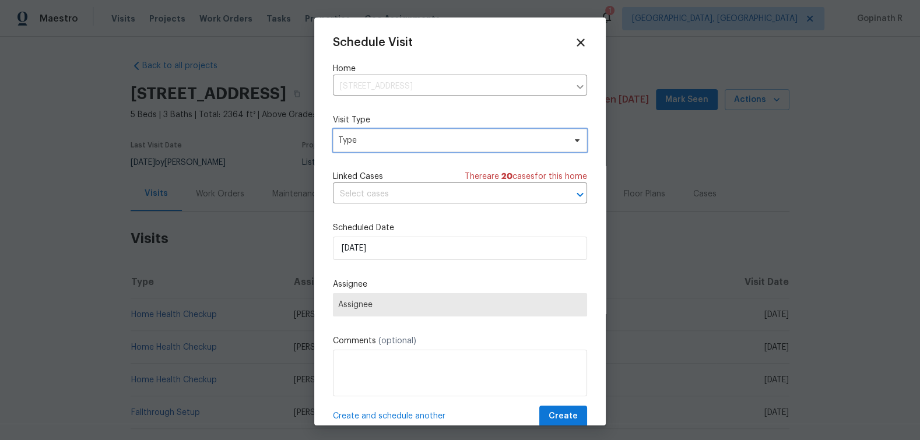
click at [369, 143] on span "Type" at bounding box center [451, 141] width 227 height 12
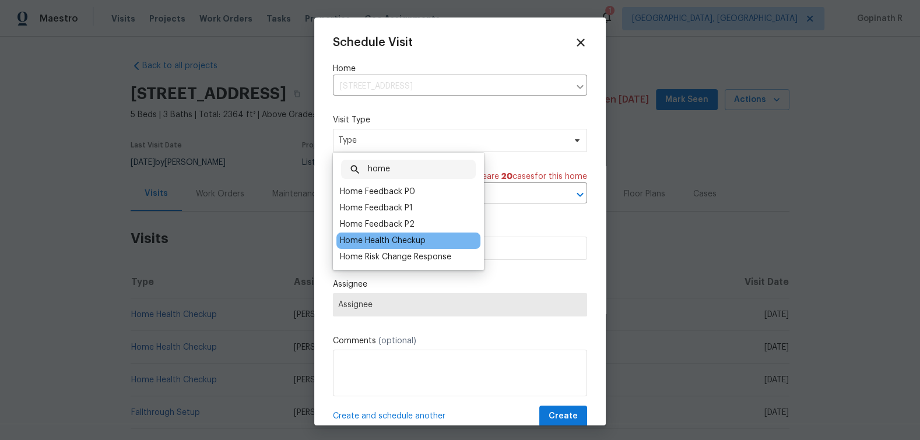
type input "home"
click at [381, 240] on div "Home Health Checkup" at bounding box center [383, 241] width 86 height 12
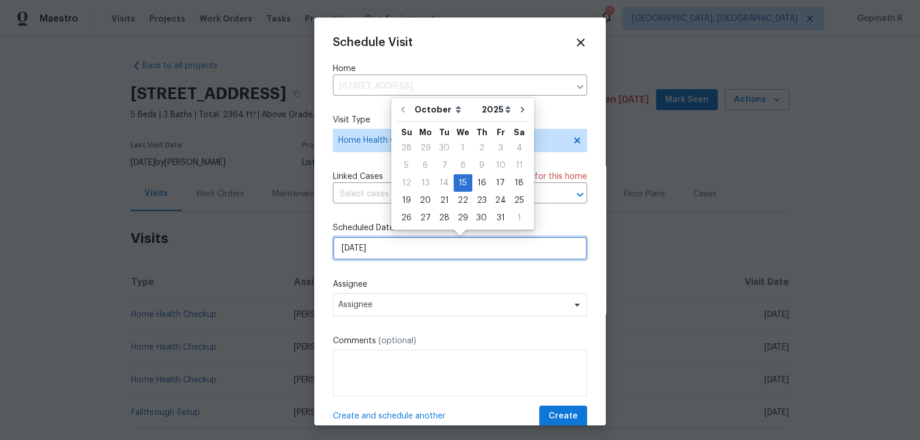
click at [365, 247] on input "15/10/2025" at bounding box center [460, 248] width 254 height 23
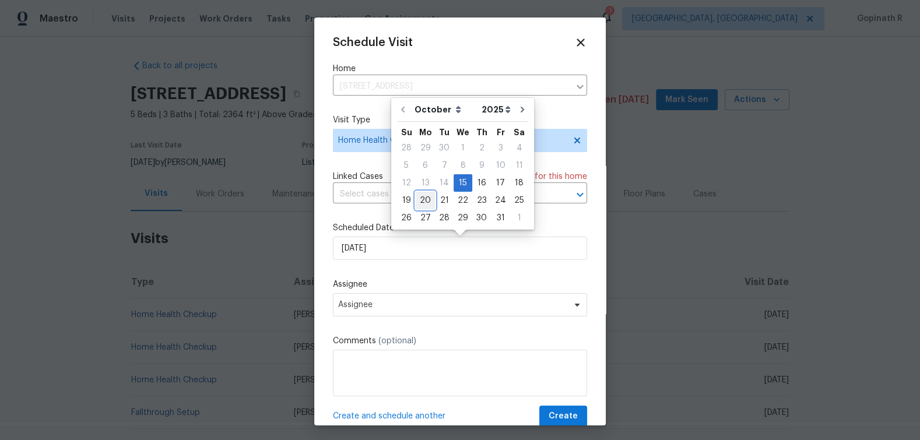
click at [429, 201] on div "20" at bounding box center [425, 200] width 19 height 16
type input "20/10/2025"
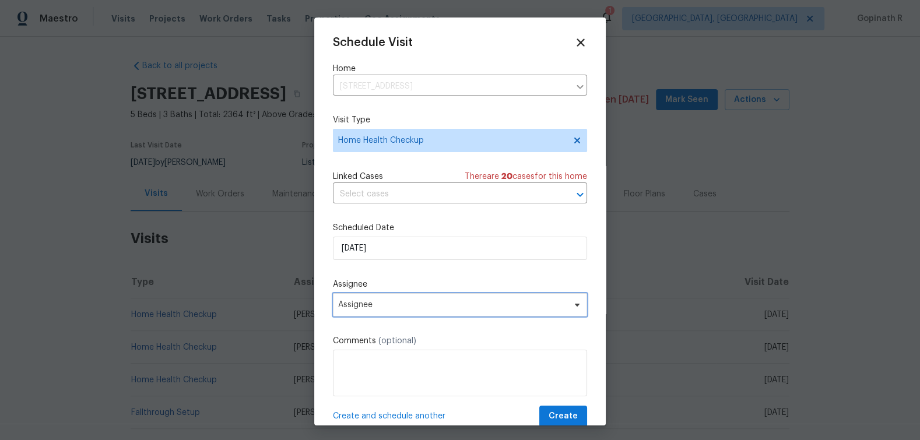
click at [419, 305] on span "Assignee" at bounding box center [452, 304] width 229 height 9
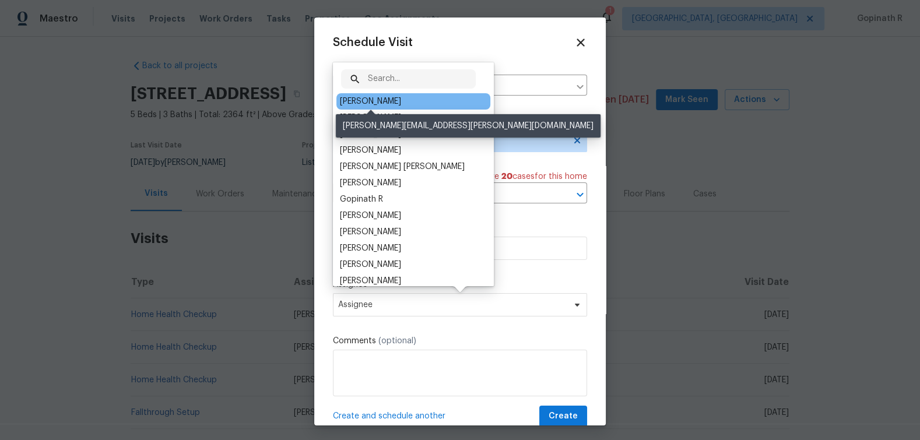
click at [400, 97] on div "Michael Durham" at bounding box center [370, 102] width 61 height 12
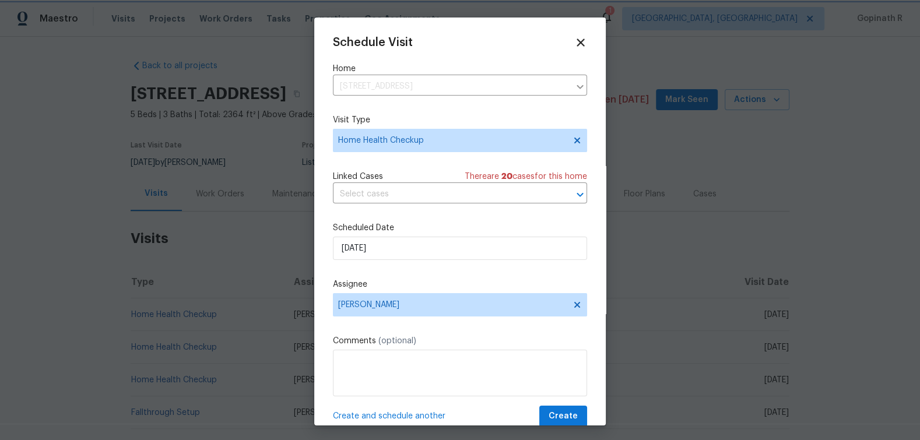
scroll to position [22, 0]
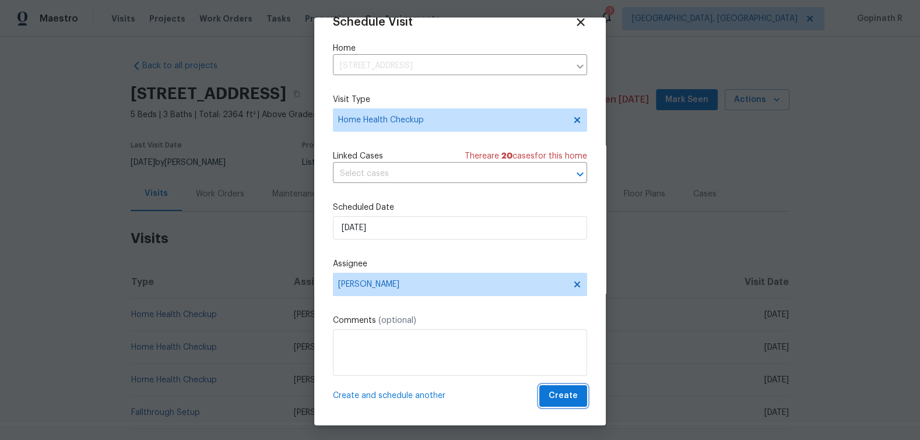
click at [571, 405] on button "Create" at bounding box center [564, 397] width 48 height 22
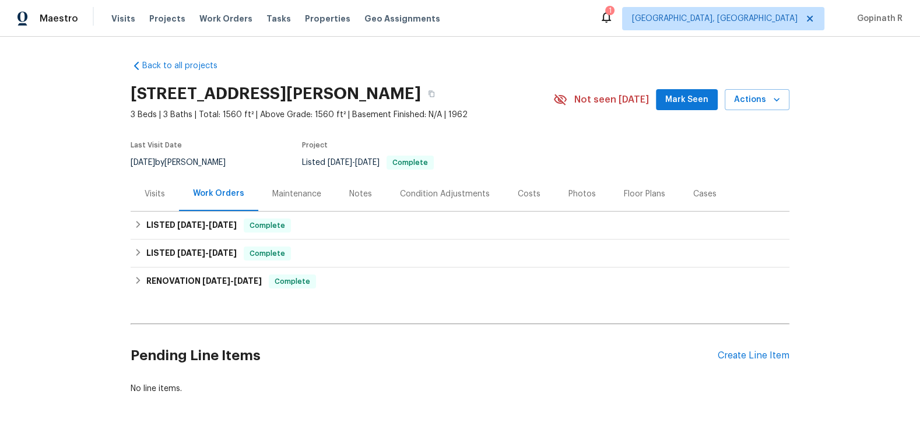
click at [150, 194] on div "Visits" at bounding box center [155, 194] width 20 height 12
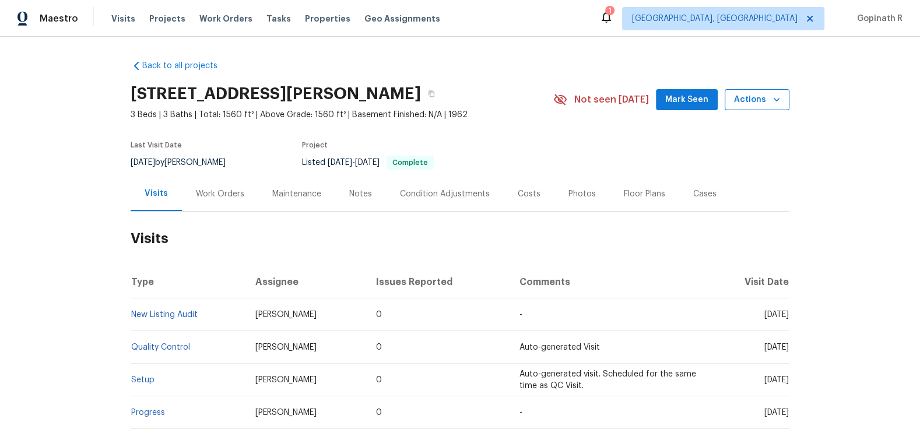
click at [773, 107] on button "Actions" at bounding box center [757, 100] width 65 height 22
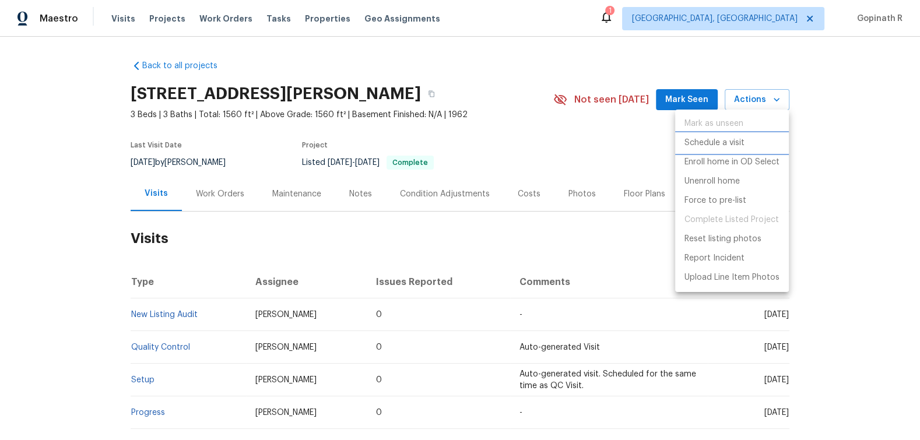
click at [723, 142] on p "Schedule a visit" at bounding box center [715, 143] width 60 height 12
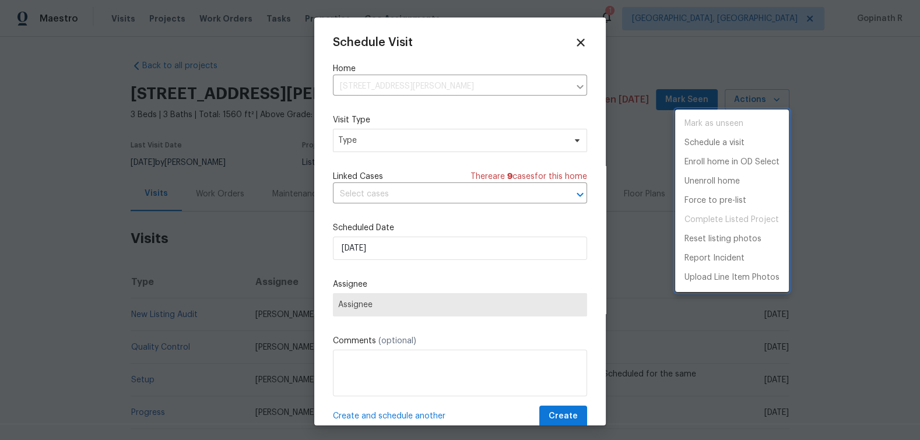
click at [374, 146] on div at bounding box center [460, 220] width 920 height 440
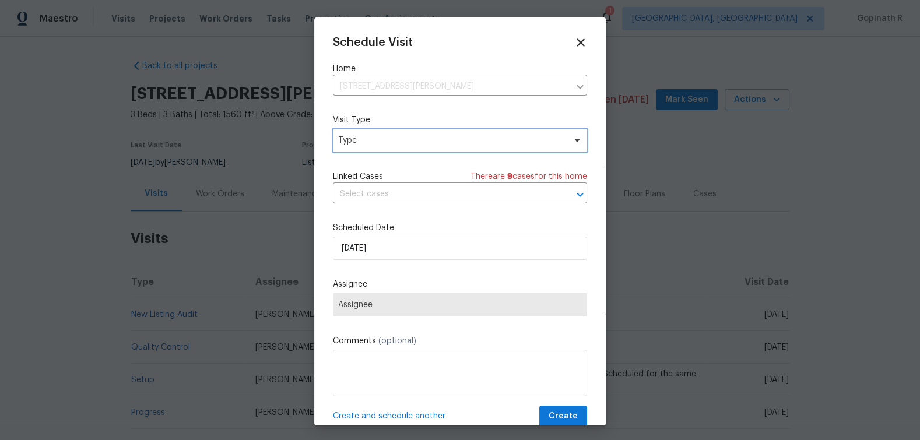
click at [374, 146] on span "Type" at bounding box center [451, 141] width 227 height 12
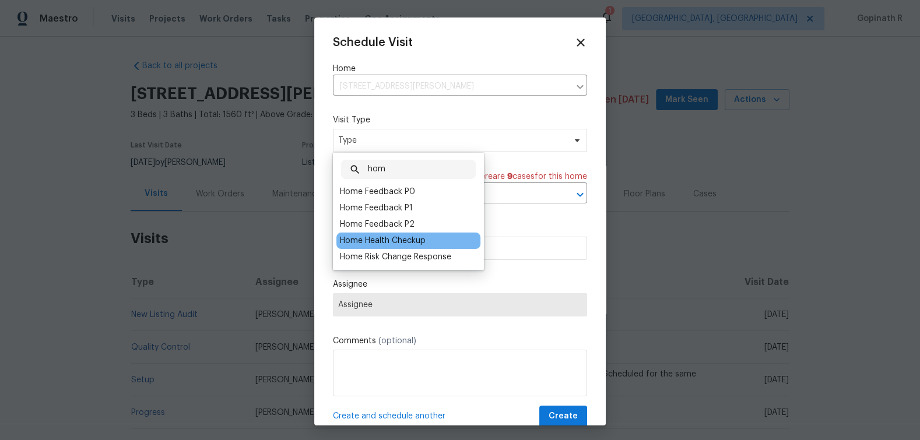
type input "hom"
click at [381, 236] on div "Home Health Checkup" at bounding box center [383, 241] width 86 height 12
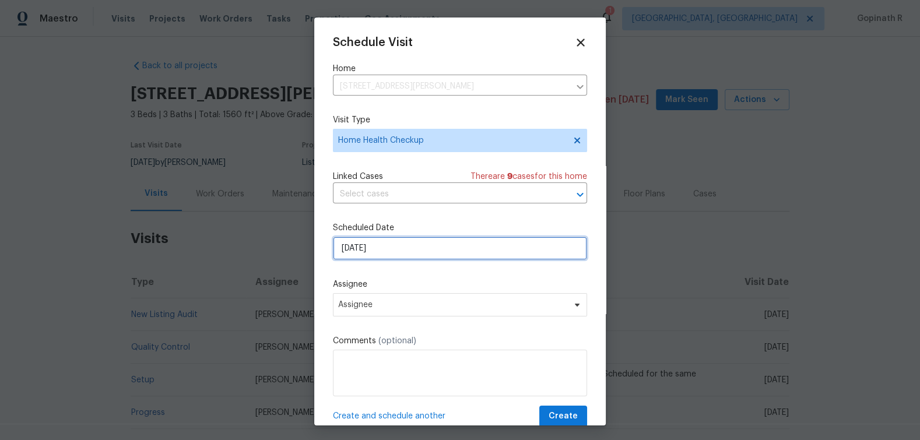
click at [361, 243] on input "[DATE]" at bounding box center [460, 248] width 254 height 23
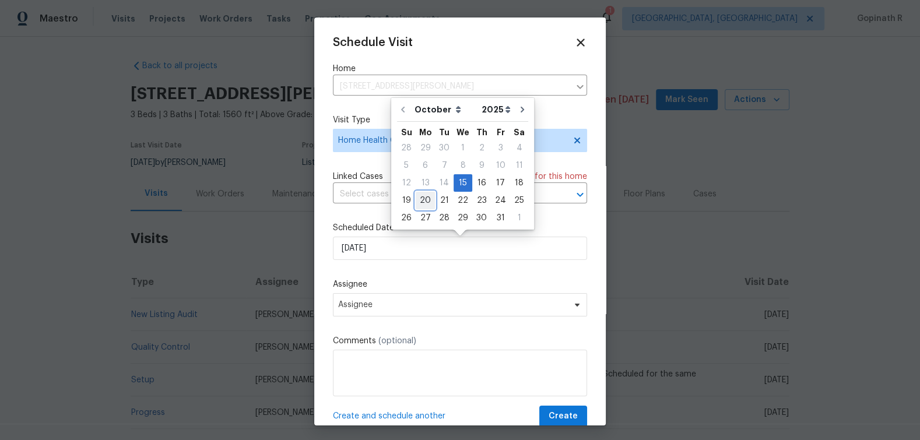
click at [424, 198] on div "20" at bounding box center [425, 200] width 19 height 16
type input "[DATE]"
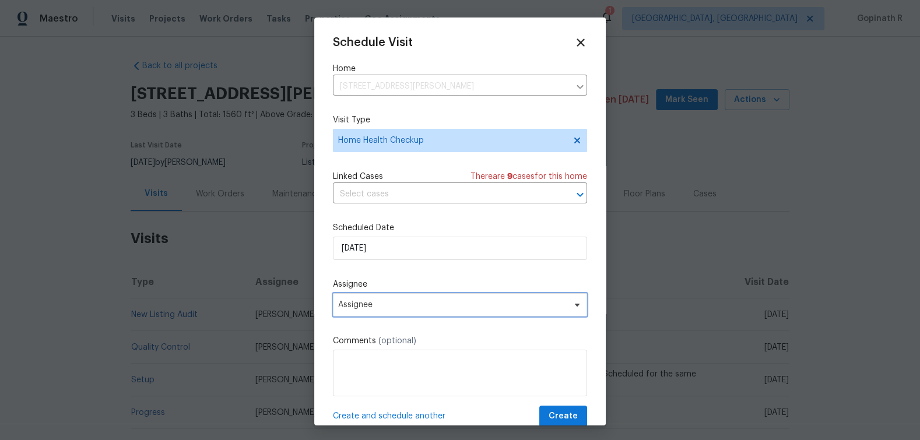
click at [355, 309] on span "Assignee" at bounding box center [452, 304] width 229 height 9
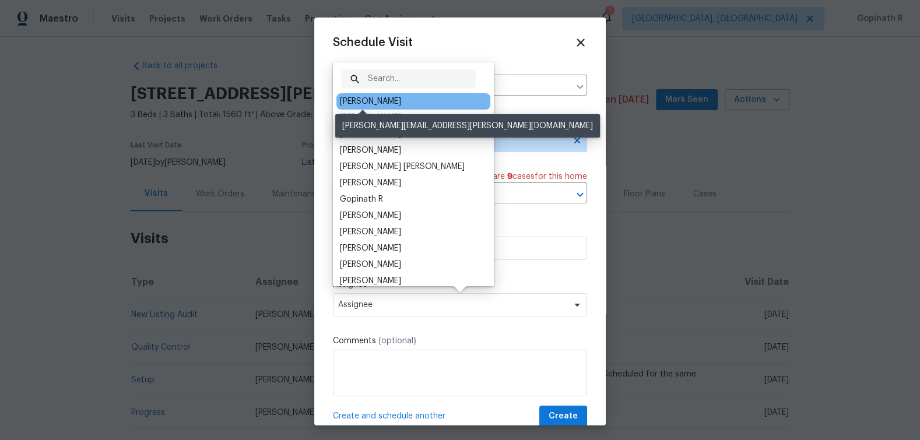
click at [375, 96] on div "Tim Godfrey" at bounding box center [370, 102] width 61 height 12
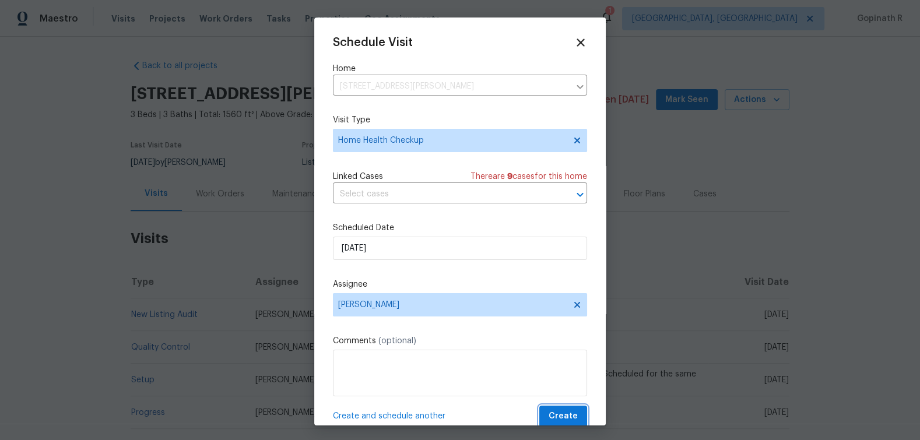
click at [566, 415] on span "Create" at bounding box center [563, 416] width 29 height 15
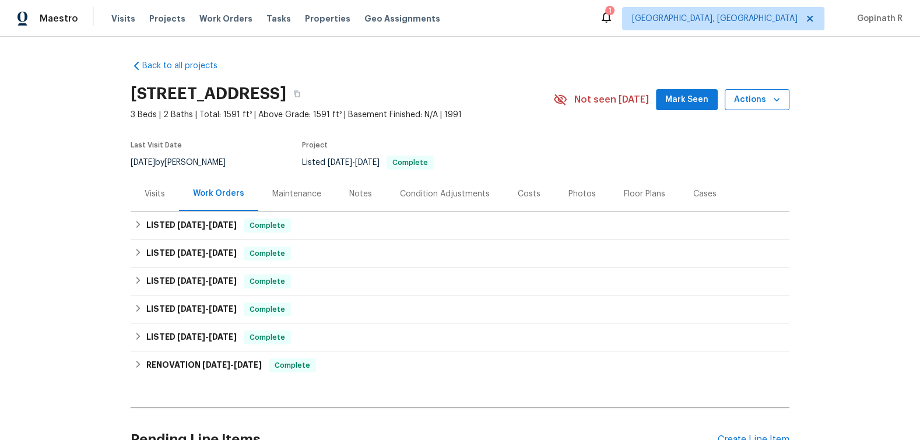
click at [764, 101] on span "Actions" at bounding box center [757, 100] width 46 height 15
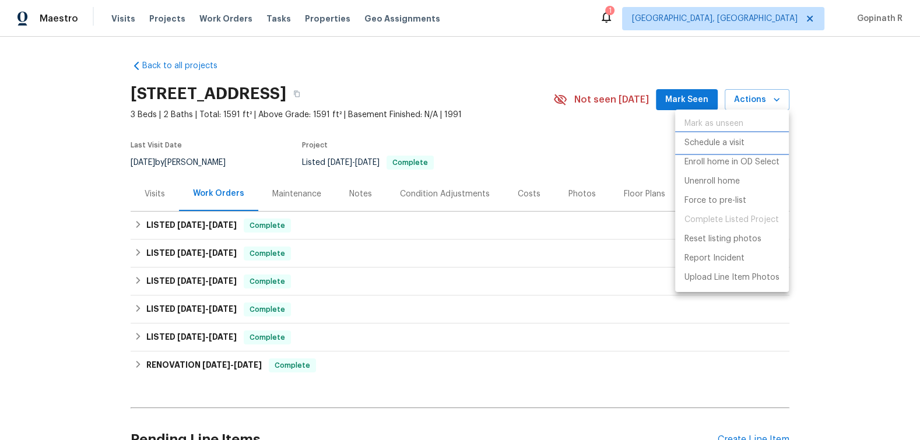
click at [705, 146] on p "Schedule a visit" at bounding box center [715, 143] width 60 height 12
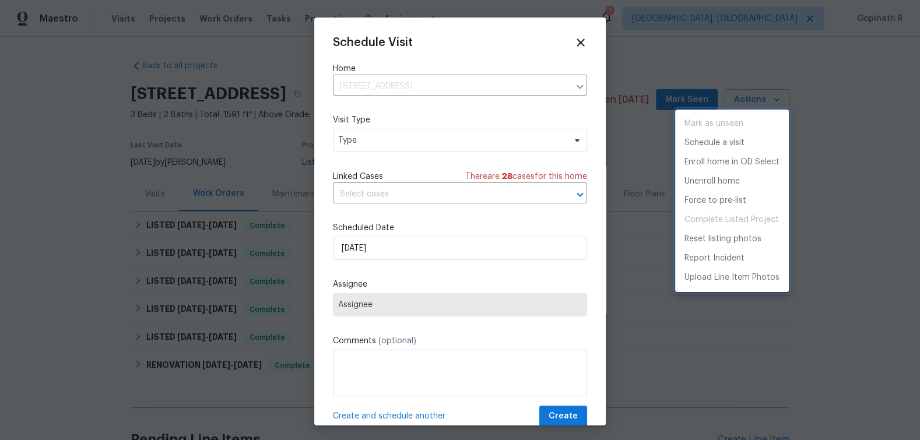
click at [389, 142] on div at bounding box center [460, 220] width 920 height 440
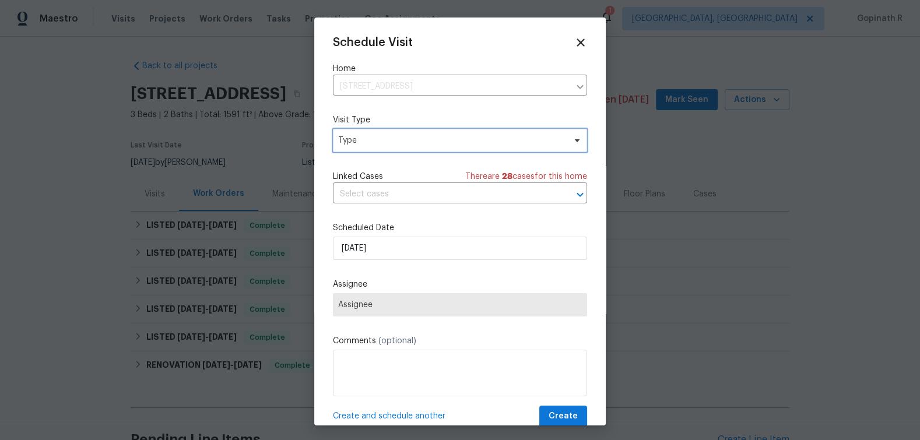
click at [392, 144] on span "Type" at bounding box center [451, 141] width 227 height 12
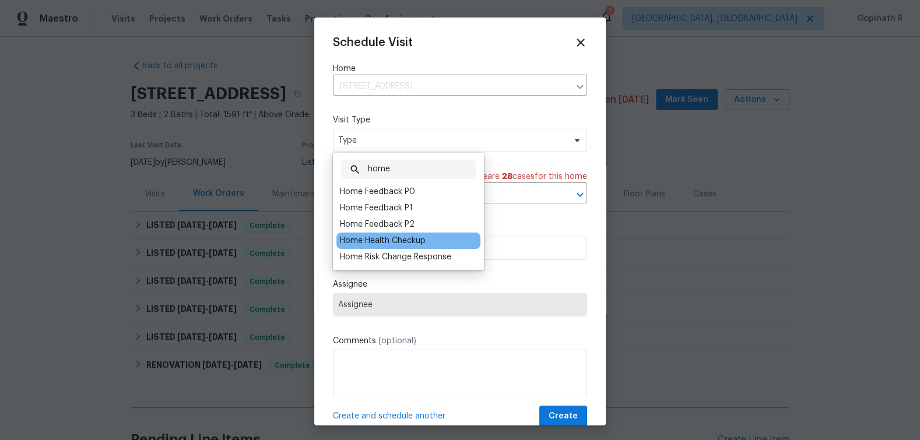
type input "home"
click at [404, 241] on div "Home Health Checkup" at bounding box center [383, 241] width 86 height 12
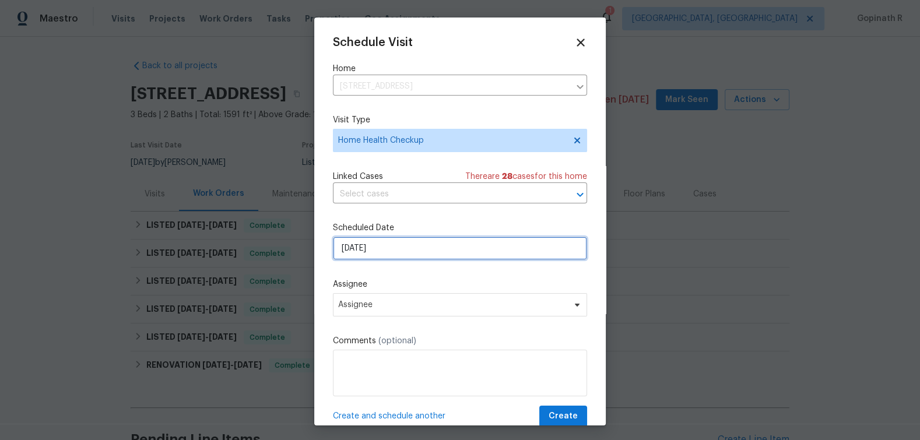
click at [354, 248] on input "[DATE]" at bounding box center [460, 248] width 254 height 23
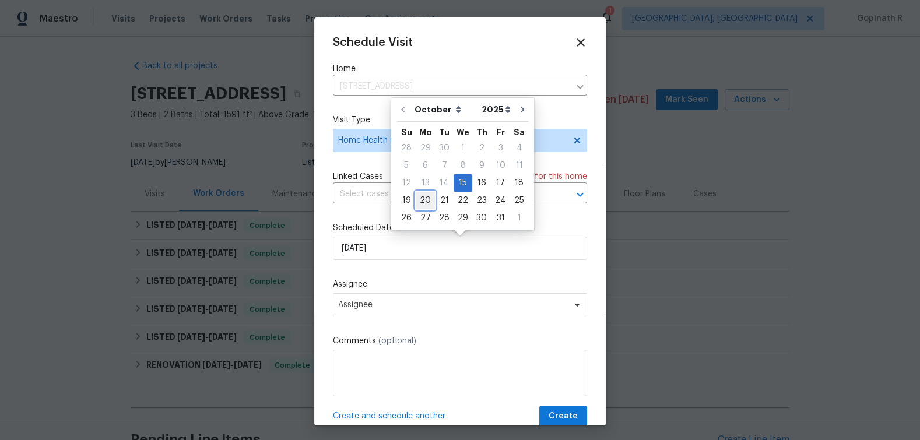
click at [421, 194] on div "20" at bounding box center [425, 200] width 19 height 16
type input "[DATE]"
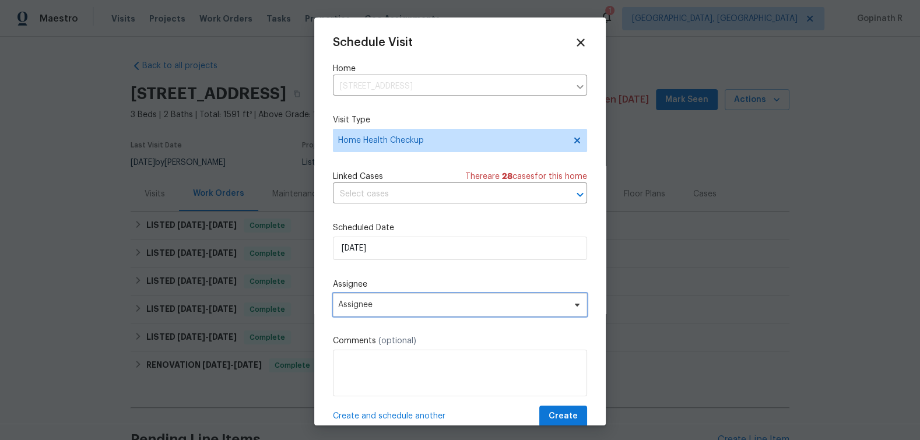
click at [365, 307] on span "Assignee" at bounding box center [452, 304] width 229 height 9
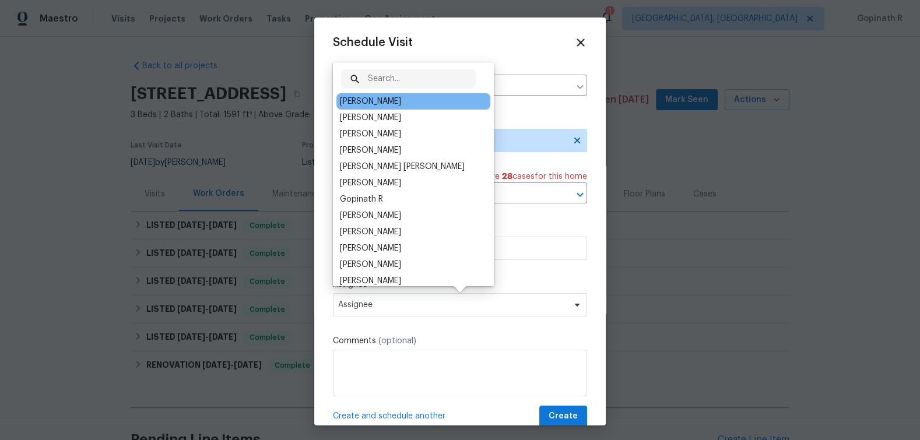
click at [356, 100] on div "Samuel Vetrik" at bounding box center [370, 102] width 61 height 12
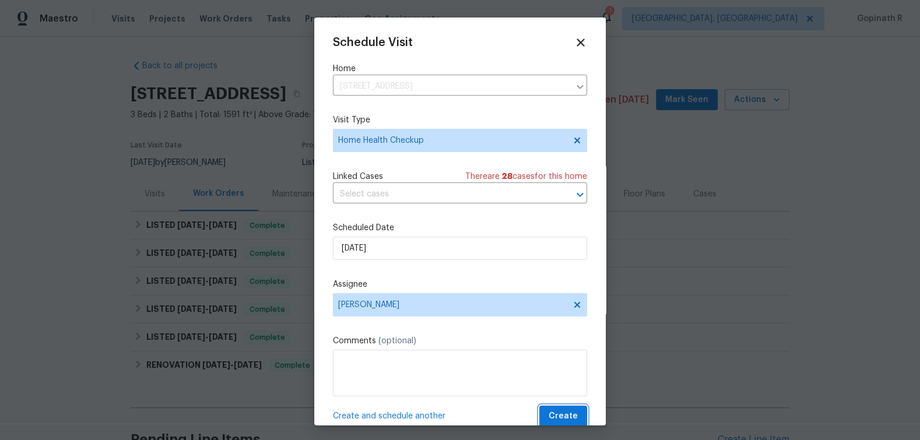
click at [572, 416] on span "Create" at bounding box center [563, 416] width 29 height 15
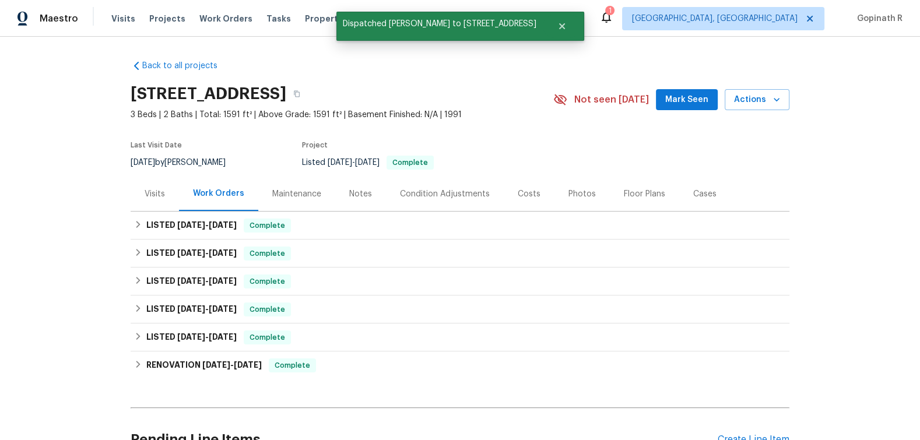
click at [148, 192] on div "Visits" at bounding box center [155, 194] width 20 height 12
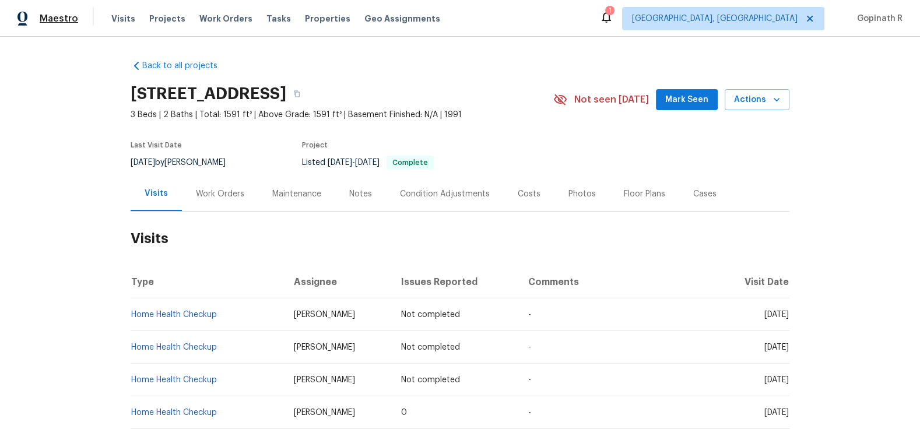
click at [47, 19] on span "Maestro" at bounding box center [59, 19] width 38 height 12
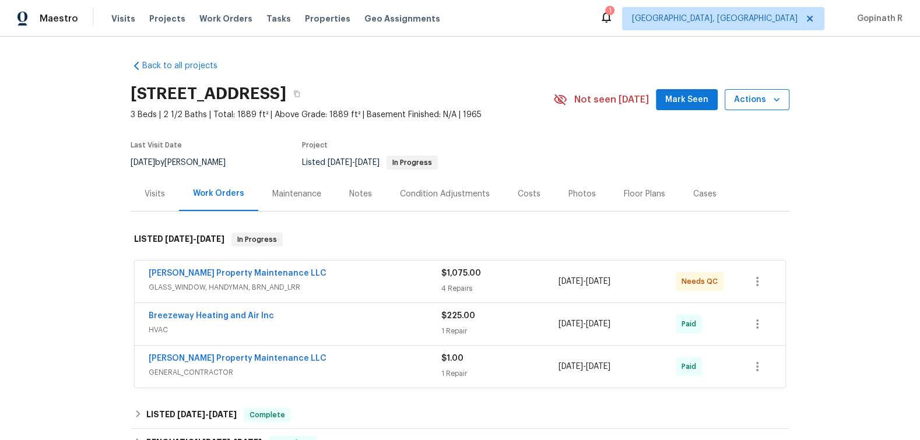
click at [765, 93] on span "Actions" at bounding box center [757, 100] width 46 height 15
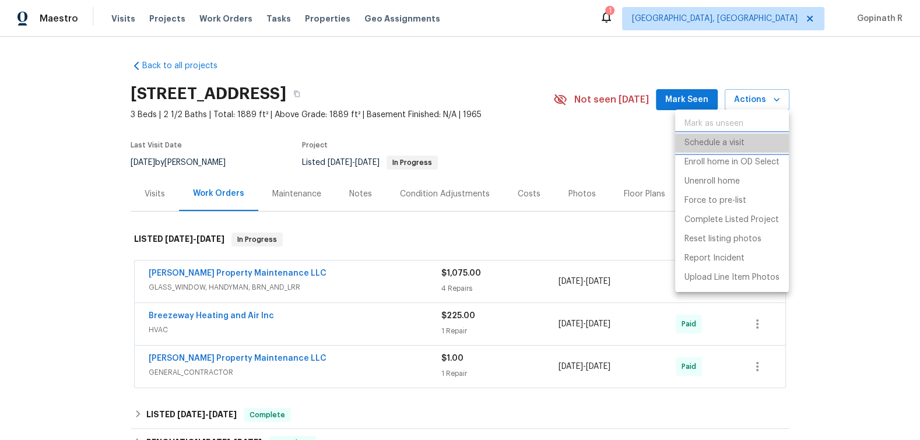
click at [720, 141] on p "Schedule a visit" at bounding box center [715, 143] width 60 height 12
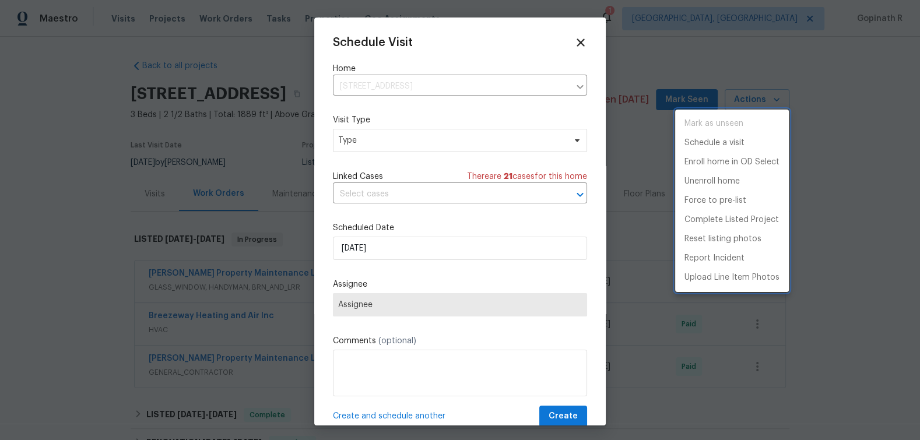
click at [373, 136] on div at bounding box center [460, 220] width 920 height 440
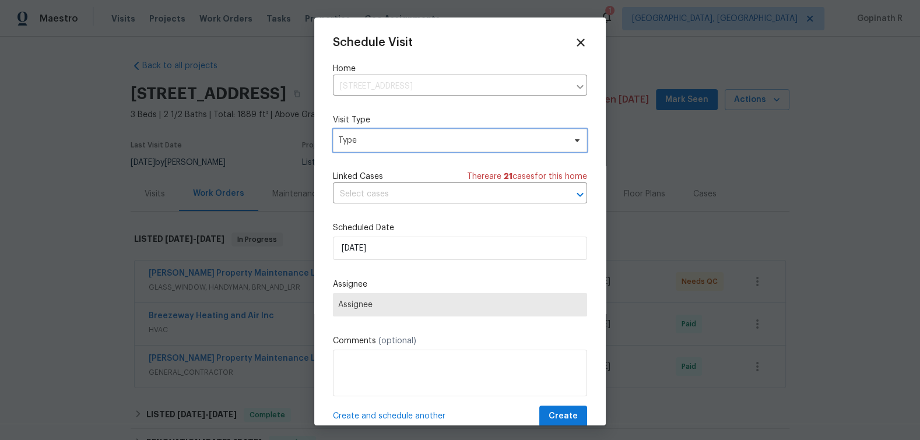
click at [373, 136] on span "Type" at bounding box center [451, 141] width 227 height 12
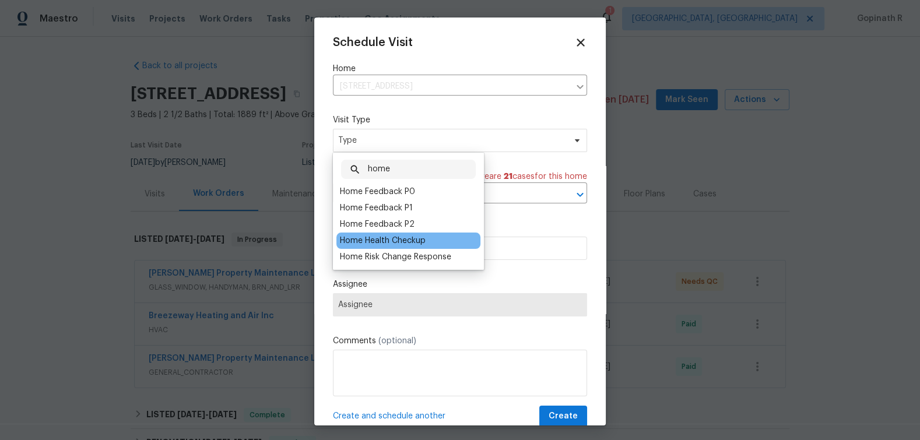
type input "home"
click at [415, 240] on div "Home Health Checkup" at bounding box center [383, 241] width 86 height 12
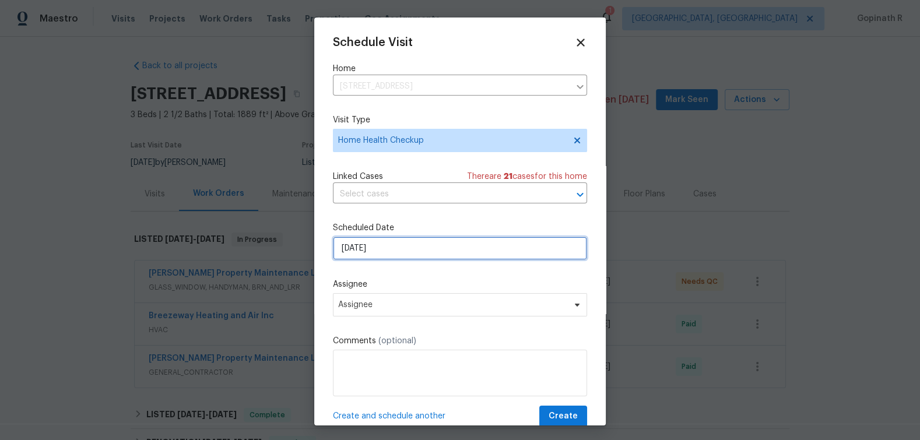
click at [356, 256] on input "[DATE]" at bounding box center [460, 248] width 254 height 23
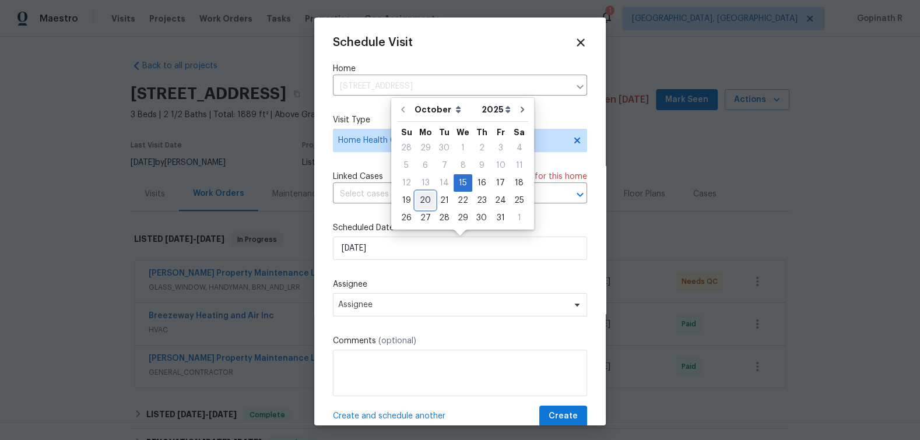
click at [425, 200] on div "20" at bounding box center [425, 200] width 19 height 16
type input "[DATE]"
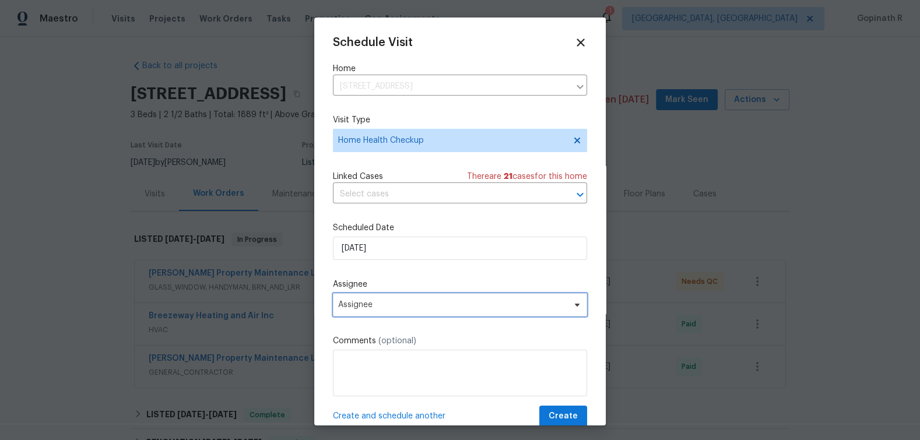
click at [470, 310] on span "Assignee" at bounding box center [452, 304] width 229 height 9
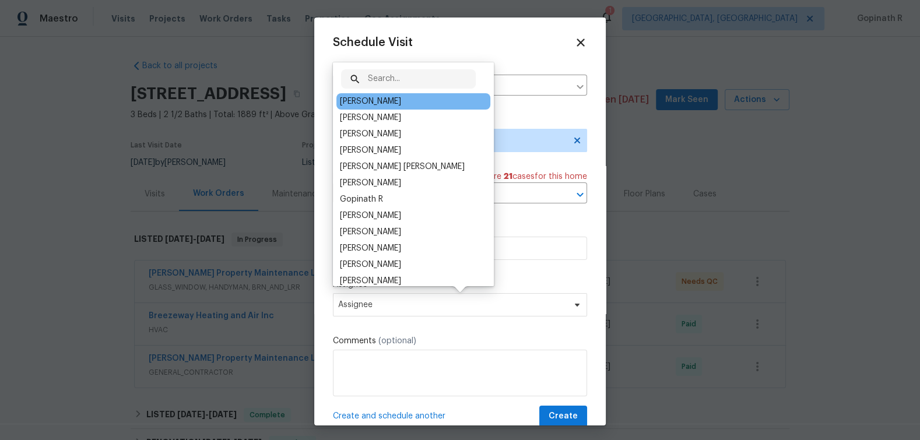
click at [386, 101] on div "[PERSON_NAME]" at bounding box center [370, 102] width 61 height 12
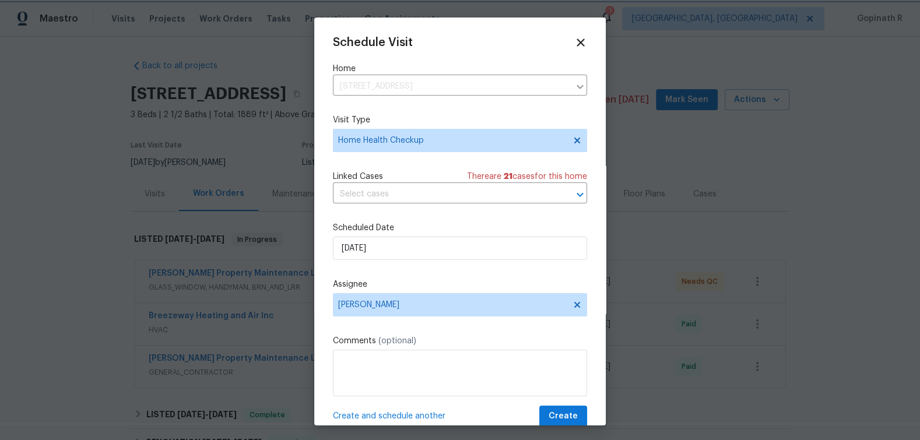
scroll to position [22, 0]
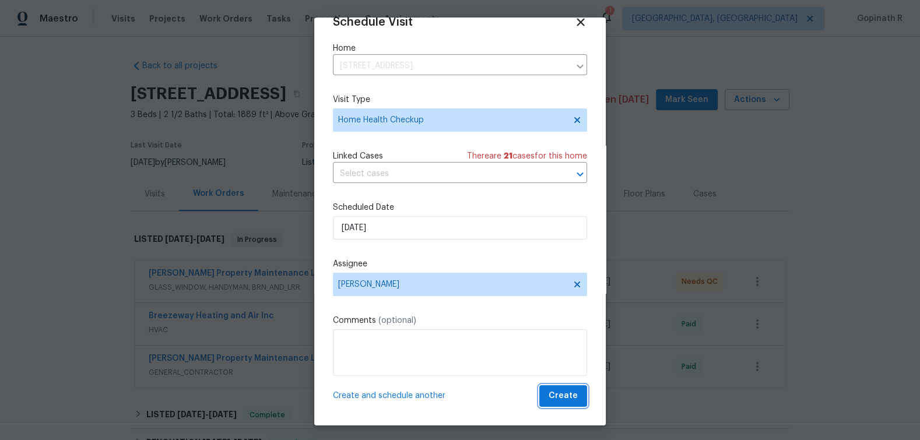
click at [568, 395] on span "Create" at bounding box center [563, 396] width 29 height 15
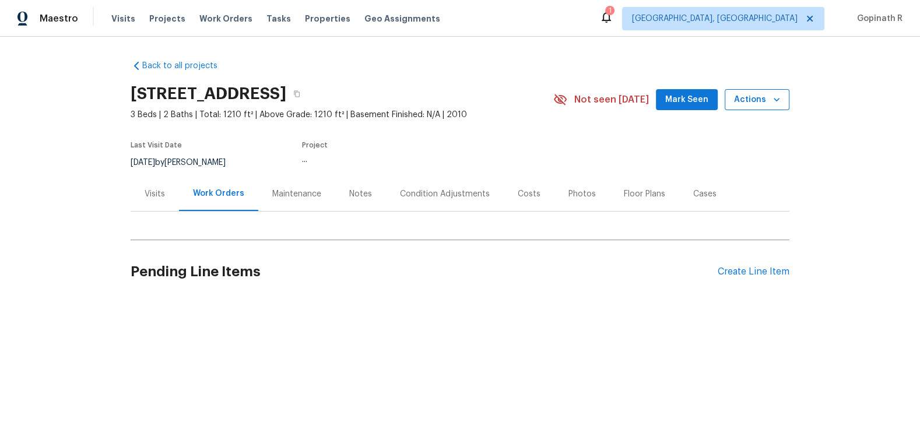
click at [776, 94] on icon "button" at bounding box center [777, 100] width 12 height 12
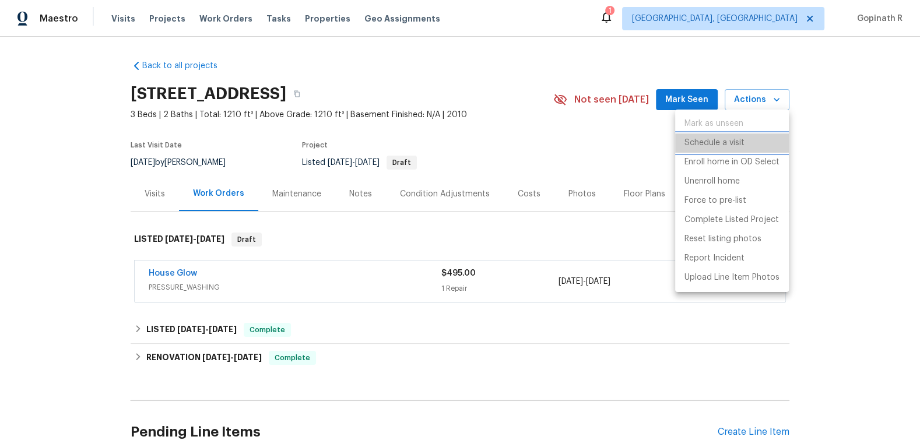
click at [718, 143] on p "Schedule a visit" at bounding box center [715, 143] width 60 height 12
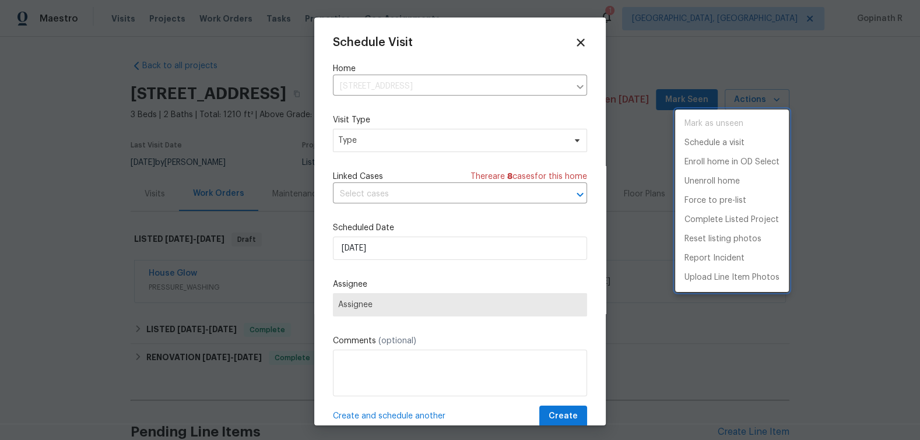
click at [393, 194] on div at bounding box center [460, 220] width 920 height 440
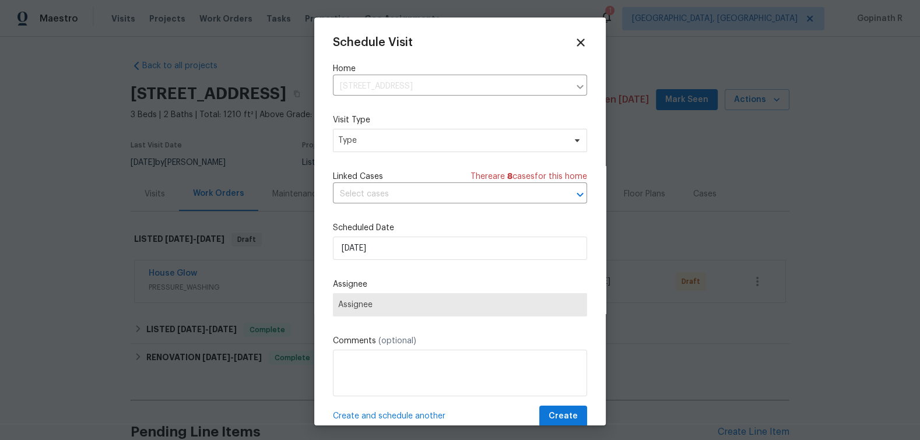
click at [393, 194] on input "text" at bounding box center [444, 194] width 222 height 18
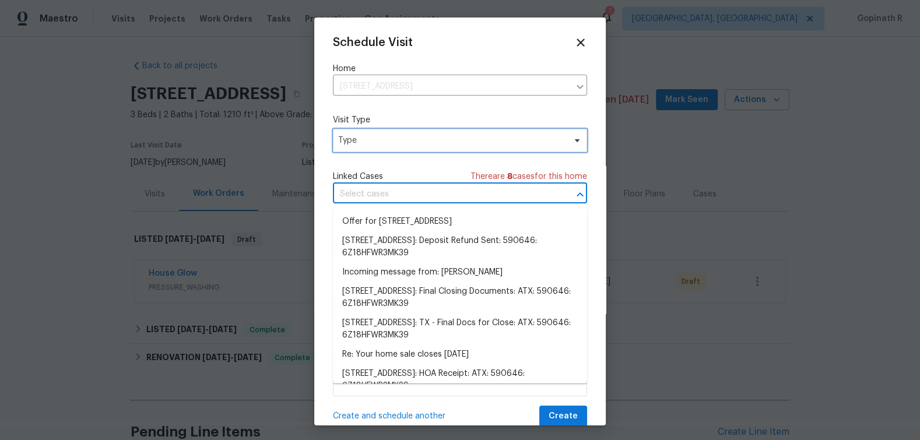
click at [374, 141] on span "Type" at bounding box center [451, 141] width 227 height 12
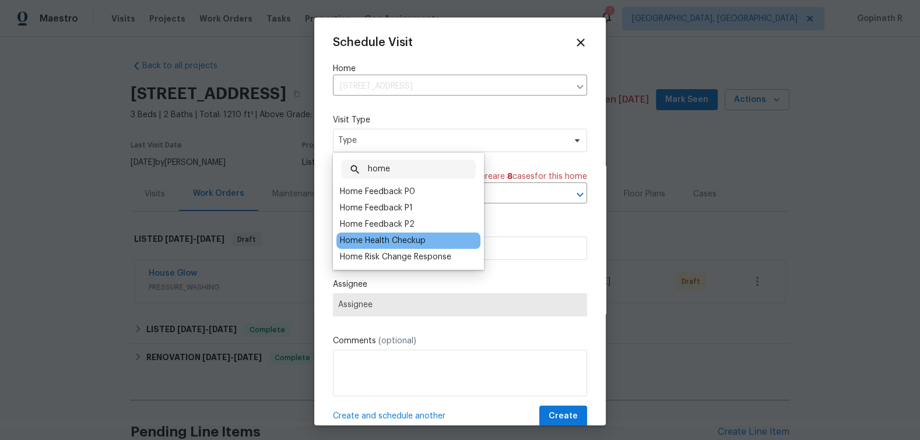
type input "home"
click at [414, 244] on div "Home Health Checkup" at bounding box center [383, 241] width 86 height 12
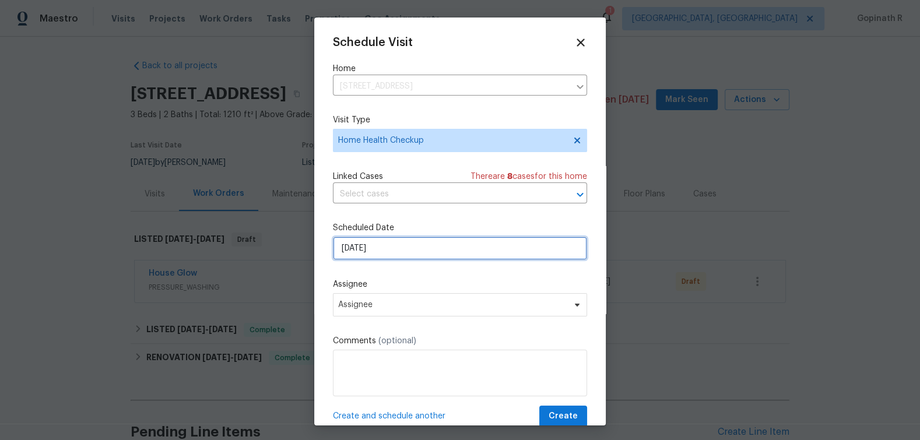
click at [352, 250] on input "[DATE]" at bounding box center [460, 248] width 254 height 23
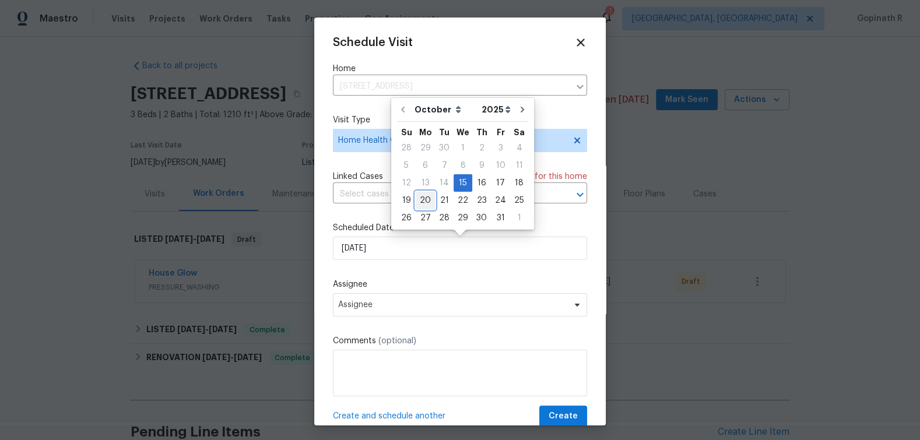
click at [426, 201] on div "20" at bounding box center [425, 200] width 19 height 16
type input "[DATE]"
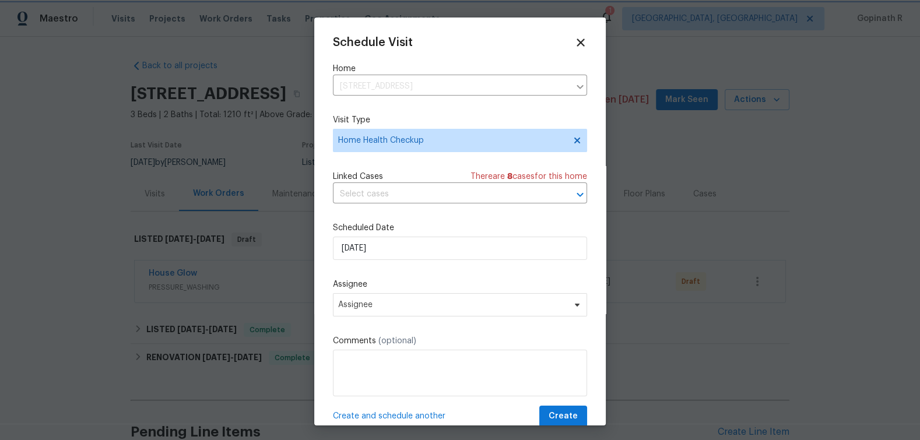
scroll to position [22, 0]
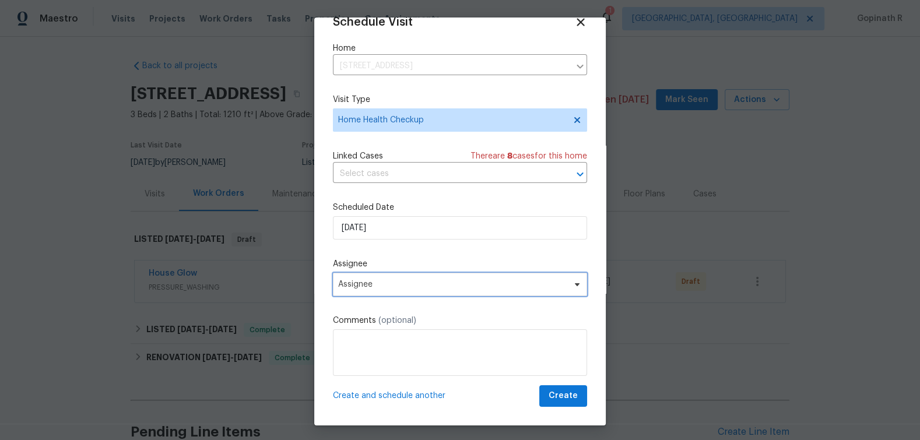
click at [380, 280] on span "Assignee" at bounding box center [452, 284] width 229 height 9
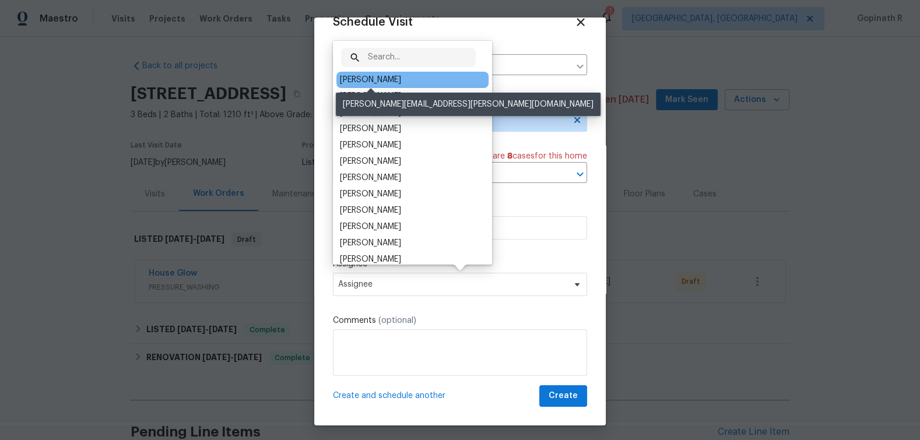
click at [390, 81] on div "[PERSON_NAME]" at bounding box center [370, 80] width 61 height 12
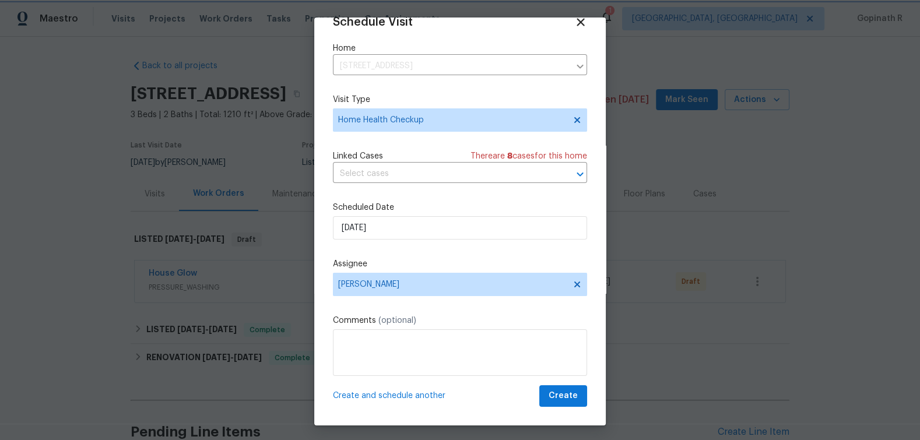
scroll to position [2, 0]
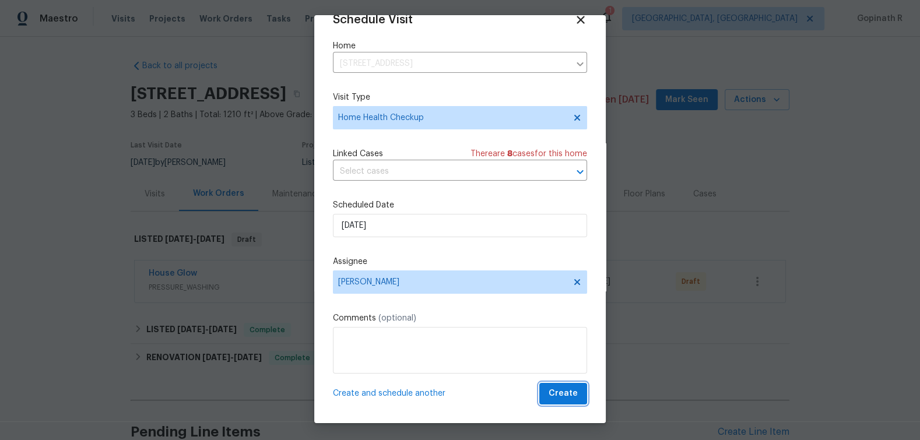
click at [575, 393] on span "Create" at bounding box center [563, 394] width 29 height 15
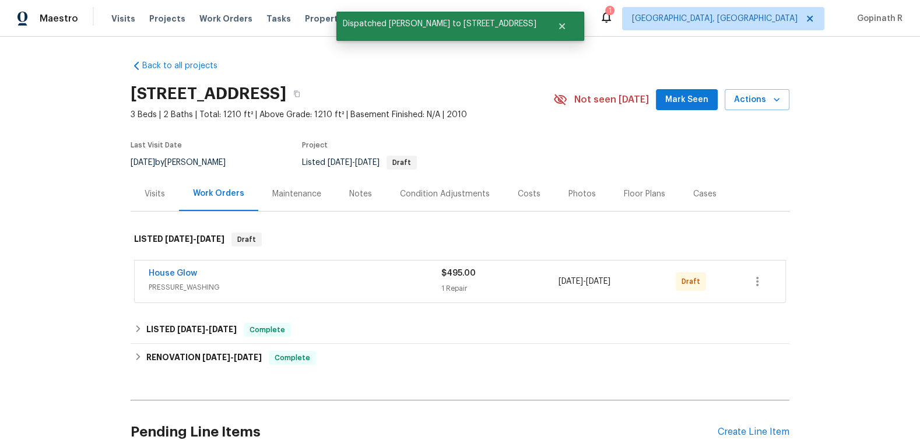
scroll to position [0, 0]
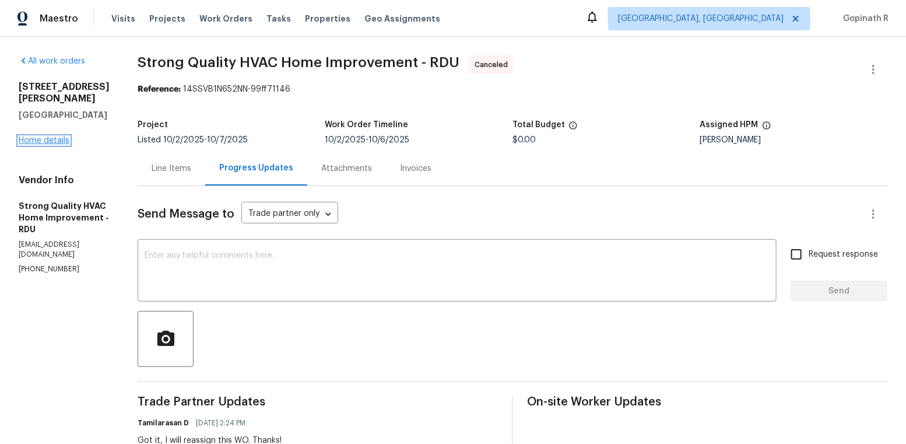
click at [51, 136] on link "Home details" at bounding box center [44, 140] width 51 height 8
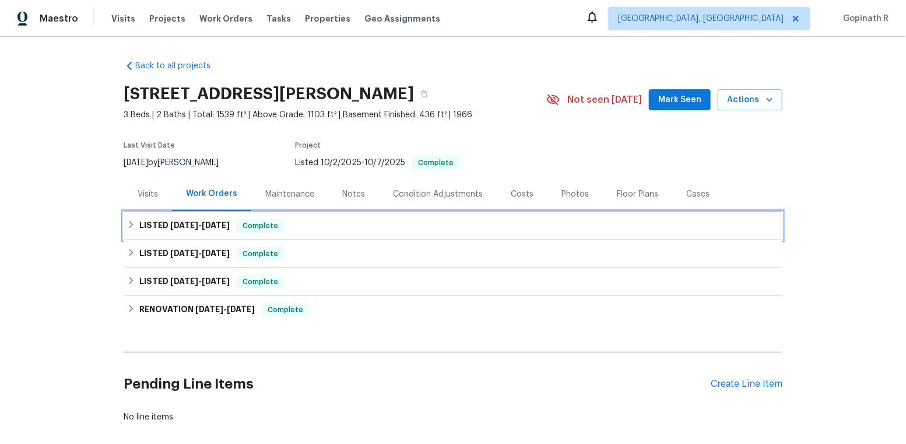
click at [288, 230] on div "LISTED [DATE] - [DATE] Complete" at bounding box center [453, 226] width 652 height 14
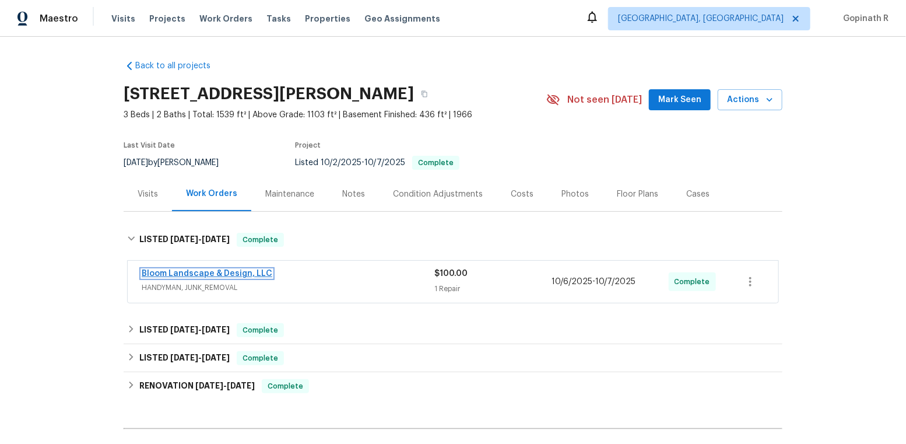
click at [241, 269] on link "Bloom Landscape & Design, LLC" at bounding box center [207, 273] width 131 height 8
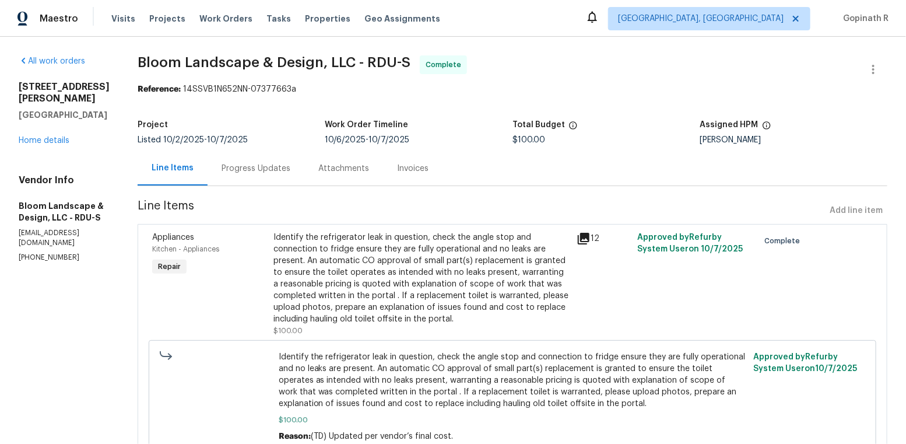
click at [261, 170] on div "Progress Updates" at bounding box center [256, 169] width 69 height 12
